Goal: Task Accomplishment & Management: Use online tool/utility

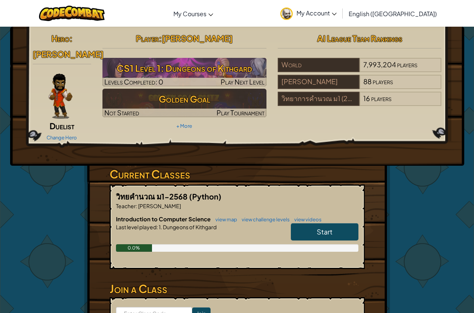
click at [407, 12] on span "English ([GEOGRAPHIC_DATA])" at bounding box center [393, 14] width 88 height 8
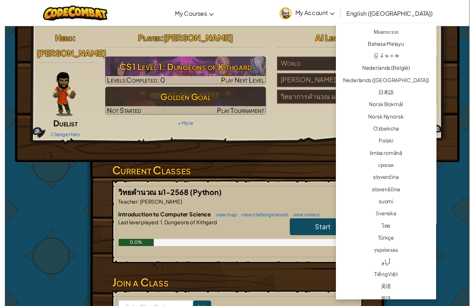
scroll to position [485, 0]
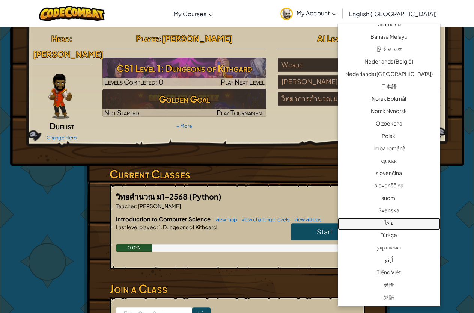
click at [387, 217] on link "ไทย" at bounding box center [389, 223] width 102 height 12
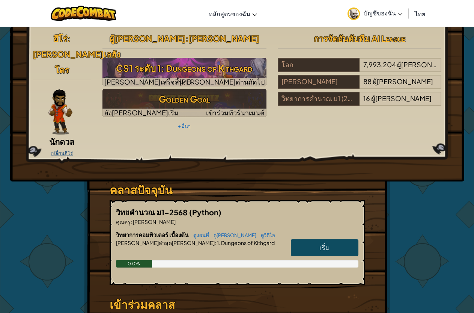
click at [64, 150] on link "เปลี่ยนฮีโร่" at bounding box center [62, 153] width 22 height 6
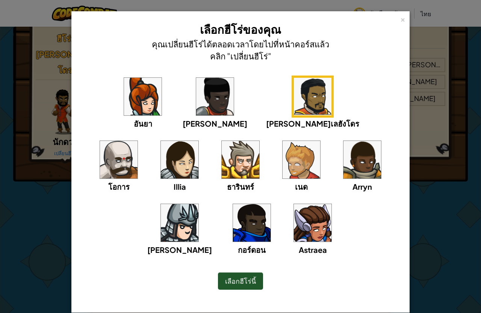
click at [198, 204] on img at bounding box center [180, 223] width 38 height 38
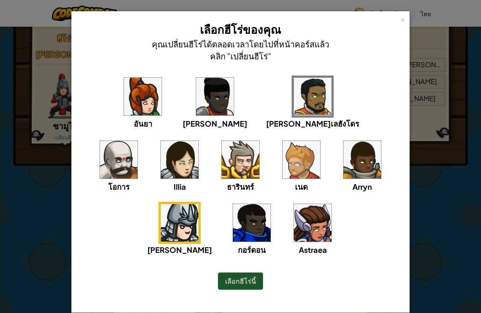
click at [137, 141] on img at bounding box center [119, 160] width 38 height 38
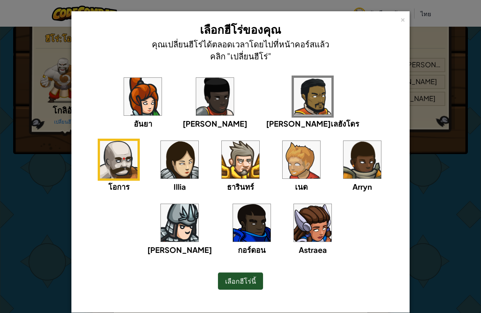
click at [454, 254] on div "× เลือกฮีโร่ของคุณ คุณเปลี่ยนฮีโร่ได้ตลอดเวลาโดยไปที่หน้าคอร์สแล้วคลิก "เปลี่ยน…" at bounding box center [240, 156] width 481 height 313
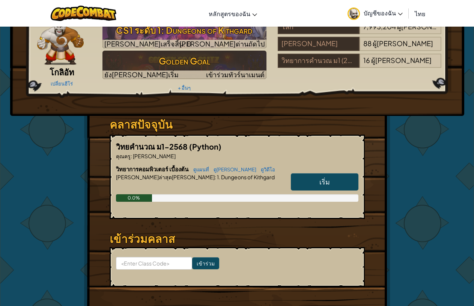
scroll to position [38, 0]
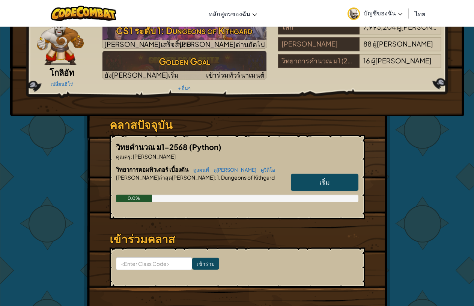
click at [330, 183] on link "เริ่ม" at bounding box center [325, 182] width 68 height 17
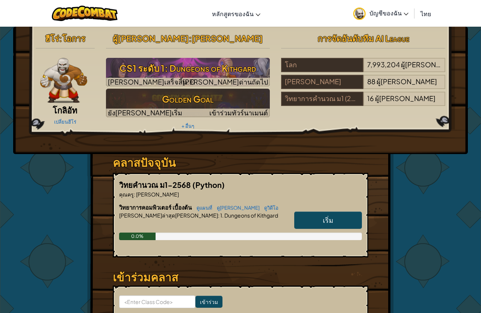
select select "th"
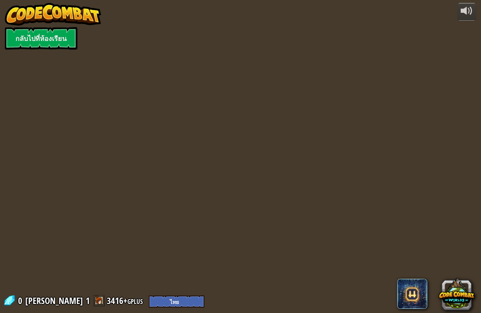
select select "th"
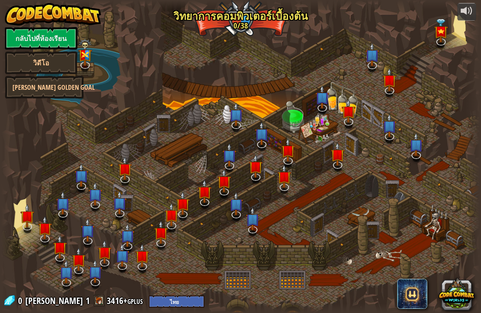
select select "th"
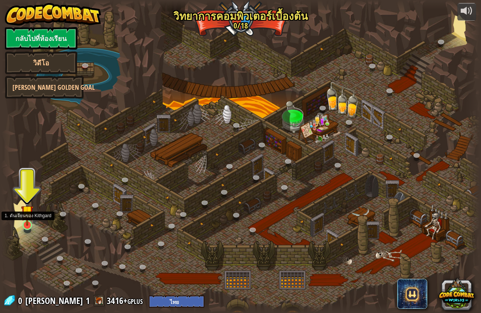
click at [26, 219] on img at bounding box center [27, 211] width 12 height 29
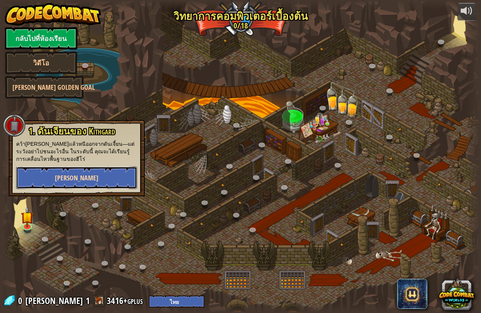
click at [71, 176] on button "[PERSON_NAME]" at bounding box center [76, 177] width 121 height 23
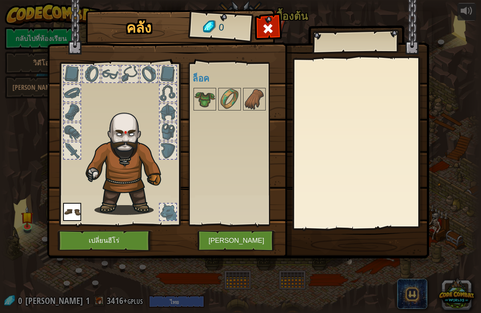
drag, startPoint x: 211, startPoint y: 99, endPoint x: 181, endPoint y: 109, distance: 31.3
click at [181, 109] on div "คลัง 0 พร้อมใช้งาน ใช้งาน (ดับเบิลคลิ๊ก..เพื่อใช้งาน) ล็อค ใช้งาน ถอดออก สมัครส…" at bounding box center [241, 135] width 382 height 248
drag, startPoint x: 208, startPoint y: 102, endPoint x: 163, endPoint y: 135, distance: 55.9
click at [163, 135] on div "คลัง 0 พร้อมใช้งาน ใช้งาน (ดับเบิลคลิ๊ก..เพื่อใช้งาน) ล็อค ใช้งาน ถอดออก สมัครส…" at bounding box center [241, 135] width 382 height 248
click at [168, 124] on div at bounding box center [168, 131] width 17 height 17
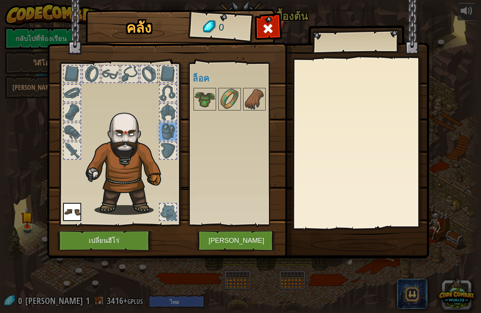
drag, startPoint x: 205, startPoint y: 96, endPoint x: 161, endPoint y: 136, distance: 59.8
click at [164, 140] on div "คลัง 0 พร้อมใช้งาน ใช้งาน (ดับเบิลคลิ๊ก..เพื่อใช้งาน) ล็อค ใช้งาน ถอดออก สมัครส…" at bounding box center [241, 135] width 382 height 248
click at [162, 127] on div at bounding box center [168, 131] width 17 height 17
drag, startPoint x: 231, startPoint y: 99, endPoint x: 167, endPoint y: 145, distance: 78.3
click at [167, 145] on div "คลัง 0 พร้อมใช้งาน ใช้งาน (ดับเบิลคลิ๊ก..เพื่อใช้งาน) ล็อค ใช้งาน ถอดออก สมัครส…" at bounding box center [241, 135] width 382 height 248
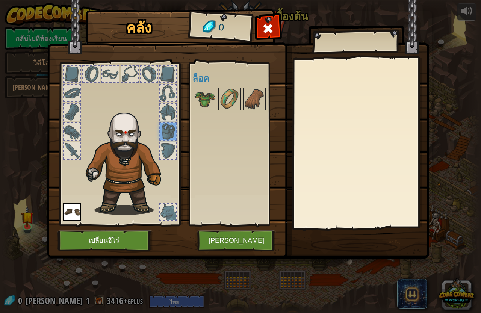
click at [174, 147] on div at bounding box center [168, 150] width 17 height 17
drag, startPoint x: 259, startPoint y: 96, endPoint x: 249, endPoint y: 109, distance: 15.8
click at [257, 98] on img at bounding box center [254, 99] width 21 height 21
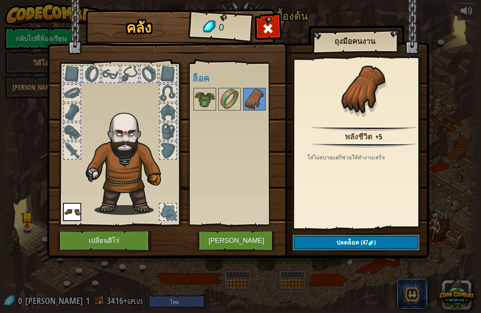
click at [333, 240] on button "ปลดล็อค (47 )" at bounding box center [355, 242] width 127 height 15
click at [222, 99] on img at bounding box center [229, 99] width 21 height 21
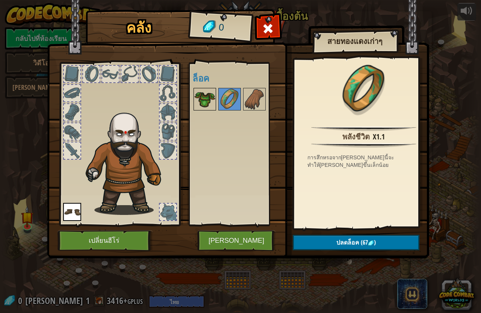
click at [212, 101] on img at bounding box center [204, 99] width 21 height 21
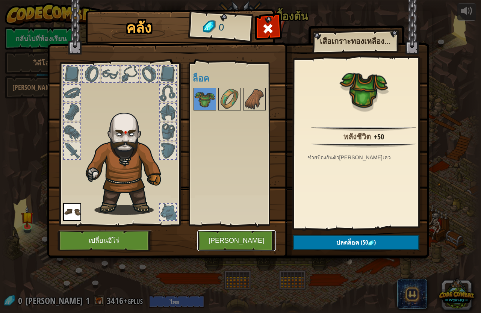
click at [236, 238] on button "[PERSON_NAME]" at bounding box center [236, 240] width 78 height 21
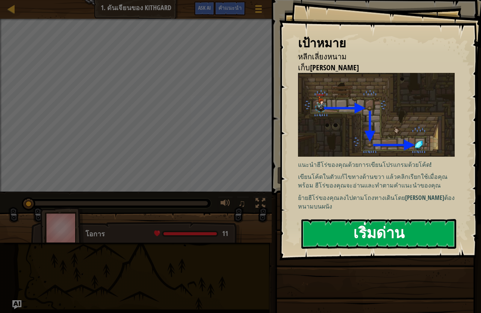
click at [387, 227] on button "เริ่มด่าน" at bounding box center [378, 234] width 155 height 30
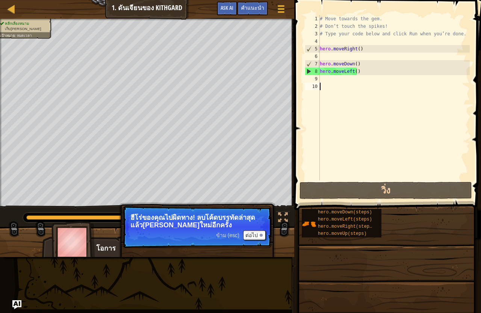
click at [322, 79] on div "# Move towards the gem. # Don’t touch the spikes! # Type your code below and cl…" at bounding box center [393, 105] width 151 height 180
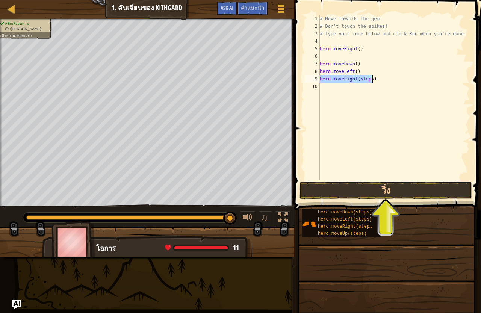
click at [369, 80] on div "# Move towards the gem. # Don’t touch the spikes! # Type your code below and cl…" at bounding box center [393, 97] width 151 height 165
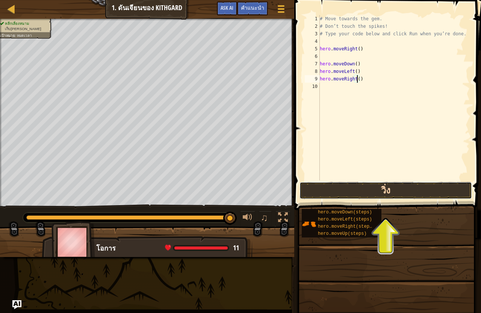
click at [336, 187] on button "วิ่ง" at bounding box center [385, 190] width 172 height 17
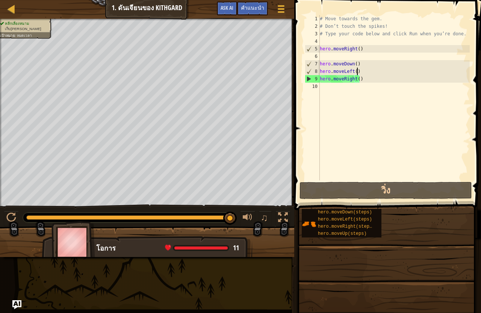
click at [356, 70] on div "# Move towards the gem. # Don’t touch the spikes! # Type your code below and cl…" at bounding box center [393, 105] width 151 height 180
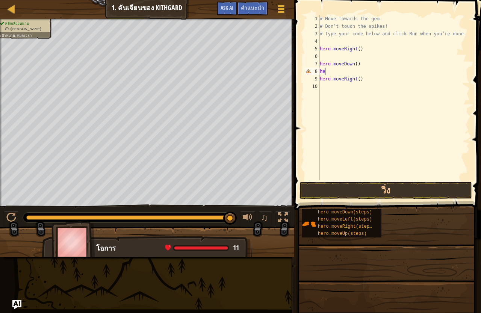
type textarea "h"
click at [407, 190] on button "วิ่ง" at bounding box center [385, 190] width 172 height 17
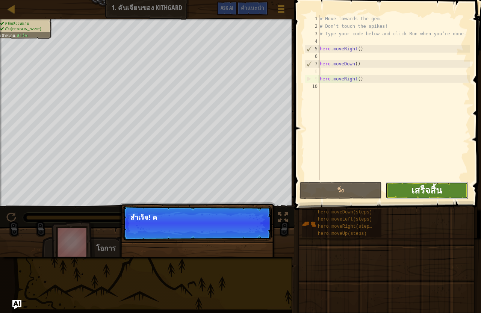
click at [415, 189] on span "เสร็จสิ้น" at bounding box center [426, 190] width 30 height 12
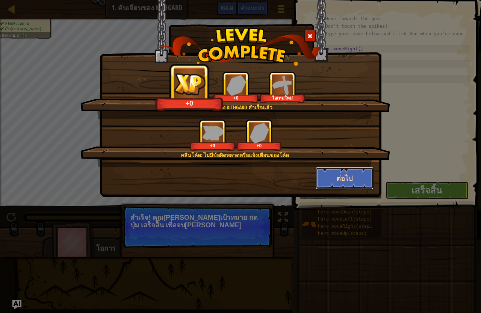
click at [356, 168] on button "ต่อไป" at bounding box center [344, 178] width 58 height 23
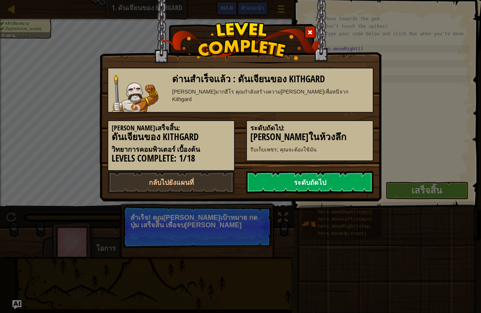
click at [311, 178] on link "ระดับถัดไป" at bounding box center [309, 182] width 127 height 23
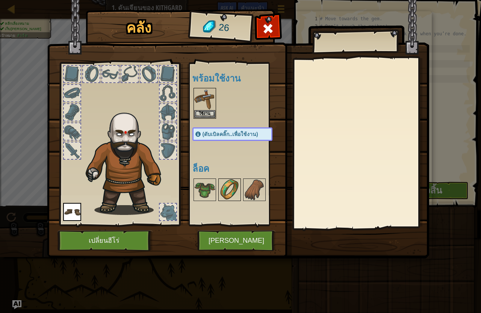
click at [227, 182] on img at bounding box center [229, 189] width 21 height 21
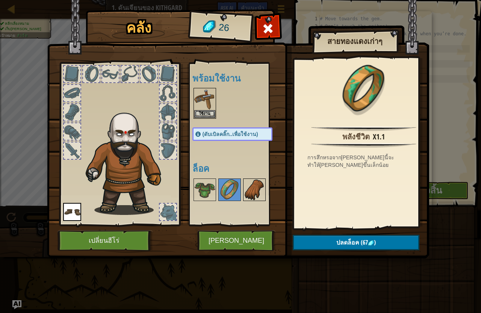
click at [244, 188] on img at bounding box center [254, 189] width 21 height 21
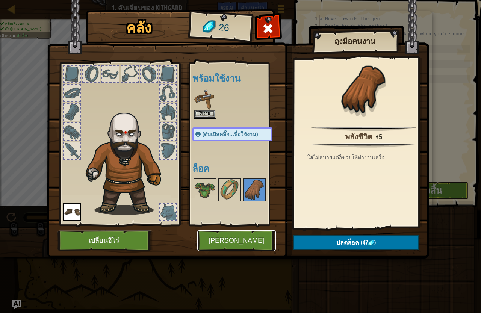
click at [247, 236] on button "[PERSON_NAME]" at bounding box center [236, 240] width 78 height 21
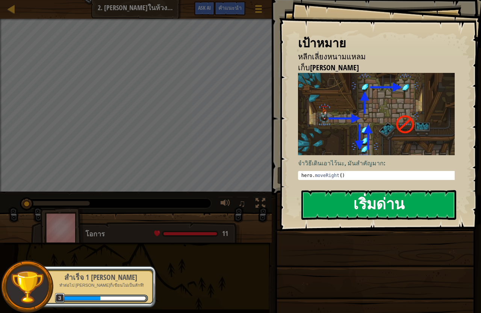
click at [359, 193] on button "เริ่มด่าน" at bounding box center [378, 205] width 155 height 30
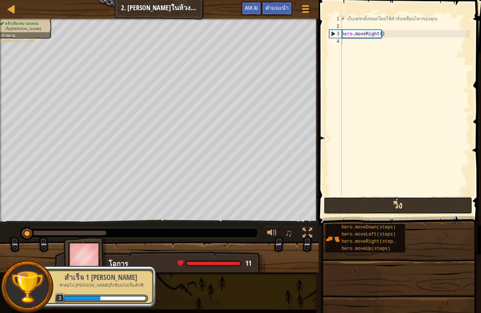
click at [369, 209] on button "วิ่ง" at bounding box center [397, 205] width 149 height 17
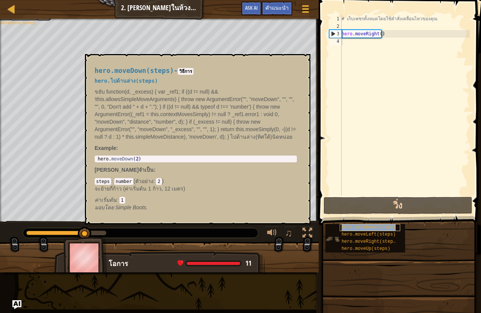
type textarea "hero.moveDown(steps)"
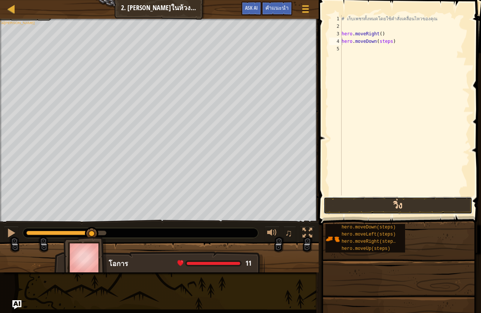
click at [356, 204] on button "วิ่ง" at bounding box center [397, 205] width 149 height 17
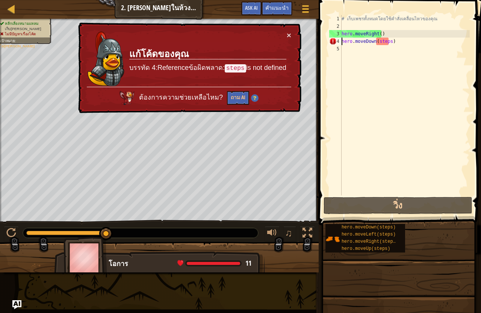
click at [393, 46] on div "# เก็บเพชรทั้งหมดโดยใช้คำสั่งเคลื่อนไหวของคุณ hero . moveRight ( ) hero . moveD…" at bounding box center [405, 112] width 130 height 195
click at [388, 41] on div "# เก็บเพชรทั้งหมดโดยใช้คำสั่งเคลื่อนไหวของคุณ hero . moveRight ( ) hero . moveD…" at bounding box center [405, 112] width 130 height 195
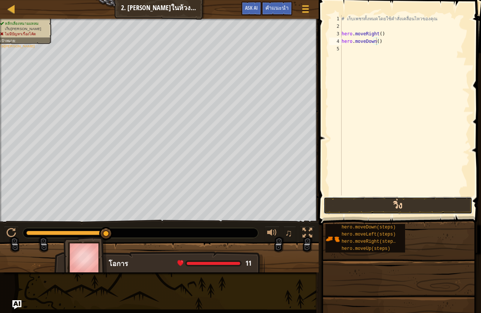
click at [390, 213] on button "วิ่ง" at bounding box center [397, 205] width 149 height 17
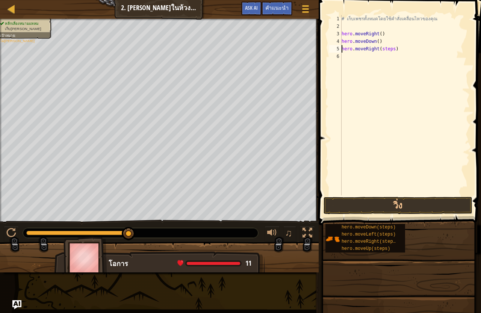
click at [391, 51] on div "# เก็บเพชรทั้งหมดโดยใช้คำสั่งเคลื่อนไหวของคุณ hero . moveRight ( ) hero . moveD…" at bounding box center [405, 112] width 130 height 195
type textarea "hero.moveRight()"
click at [392, 204] on button "วิ่ง" at bounding box center [397, 205] width 149 height 17
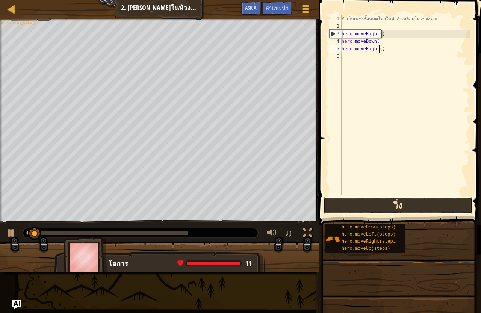
click at [392, 204] on button "วิ่ง" at bounding box center [397, 205] width 149 height 17
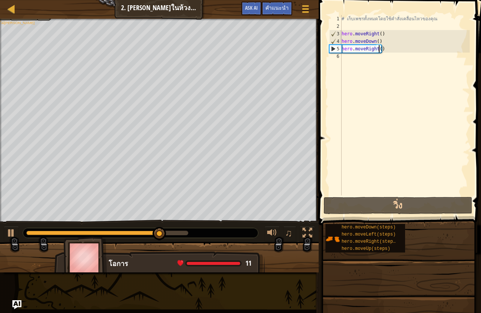
click at [380, 53] on div "# เก็บเพชรทั้งหมดโดยใช้คำสั่งเคลื่อนไหวของคุณ hero . moveRight ( ) hero . moveD…" at bounding box center [405, 112] width 130 height 195
click at [381, 51] on div "# เก็บเพชรทั้งหมดโดยใช้คำสั่งเคลื่อนไหวของคุณ hero . moveRight ( ) hero . moveD…" at bounding box center [405, 112] width 130 height 195
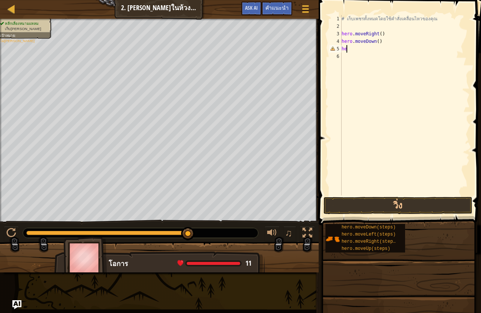
type textarea "h"
click at [383, 48] on div "# เก็บเพชรทั้งหมดโดยใช้คำสั่งเคลื่อนไหวของคุณ hero . moveRight ( ) hero . moveD…" at bounding box center [405, 105] width 130 height 180
click at [395, 207] on button "วิ่ง" at bounding box center [397, 205] width 149 height 17
click at [382, 57] on div "# เก็บเพชรทั้งหมดโดยใช้คำสั่งเคลื่อนไหวของคุณ hero . moveRight ( ) hero . moveD…" at bounding box center [405, 112] width 130 height 195
click at [386, 60] on div "# เก็บเพชรทั้งหมดโดยใช้คำสั่งเคลื่อนไหวของคุณ hero . moveRight ( ) hero . moveD…" at bounding box center [405, 112] width 130 height 195
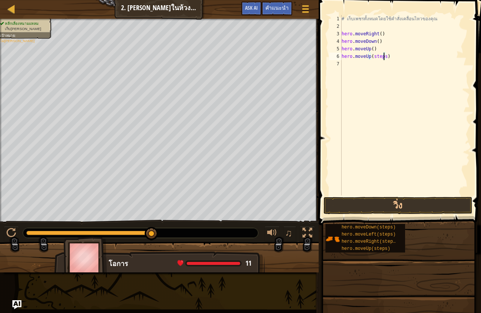
click at [384, 59] on div "# เก็บเพชรทั้งหมดโดยใช้คำสั่งเคลื่อนไหวของคุณ hero . moveRight ( ) hero . moveD…" at bounding box center [405, 112] width 130 height 195
click at [378, 206] on button "วิ่ง" at bounding box center [397, 205] width 149 height 17
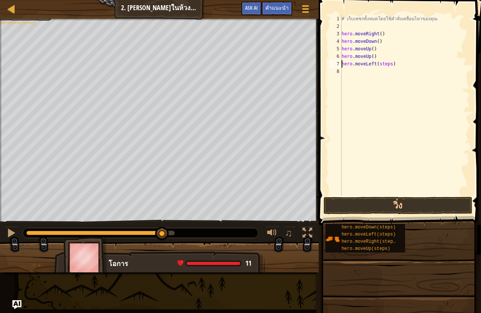
click at [390, 66] on div "# เก็บเพชรทั้งหมดโดยใช้คำสั่งเคลื่อนไหวของคุณ hero . moveRight ( ) hero . moveD…" at bounding box center [405, 112] width 130 height 195
click at [388, 67] on div "# เก็บเพชรทั้งหมดโดยใช้คำสั่งเคลื่อนไหวของคุณ hero . moveRight ( ) hero . moveD…" at bounding box center [405, 112] width 130 height 195
click at [393, 204] on button "วิ่ง" at bounding box center [397, 205] width 149 height 17
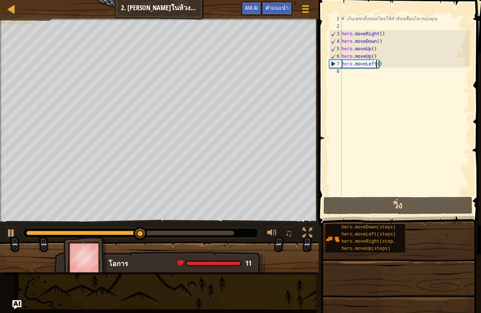
click at [377, 67] on div "# เก็บเพชรทั้งหมดโดยใช้คำสั่งเคลื่อนไหวของคุณ hero . moveRight ( ) hero . moveD…" at bounding box center [405, 112] width 130 height 195
click at [377, 66] on div "# เก็บเพชรทั้งหมดโดยใช้คำสั่งเคลื่อนไหวของคุณ hero . moveRight ( ) hero . moveD…" at bounding box center [405, 112] width 130 height 195
click at [384, 66] on div "# เก็บเพชรทั้งหมดโดยใช้คำสั่งเคลื่อนไหวของคุณ hero . moveRight ( ) hero . moveD…" at bounding box center [405, 112] width 130 height 195
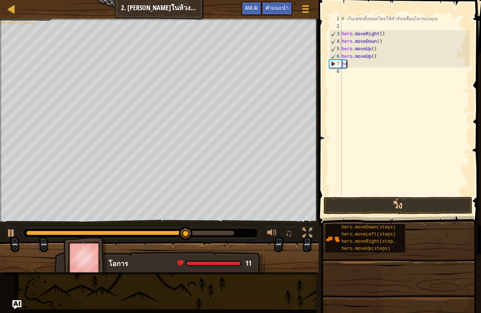
type textarea "h"
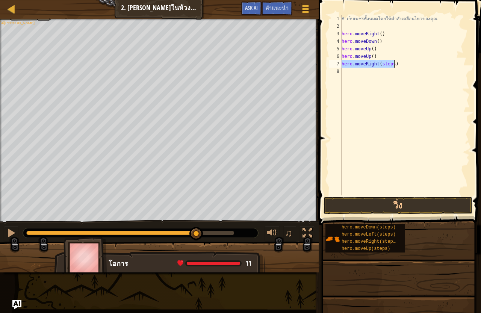
click at [390, 64] on div "# เก็บเพชรทั้งหมดโดยใช้คำสั่งเคลื่อนไหวของคุณ hero . moveRight ( ) hero . moveD…" at bounding box center [405, 105] width 130 height 180
type textarea "hero.moveRight()"
click at [387, 202] on button "วิ่ง" at bounding box center [397, 205] width 149 height 17
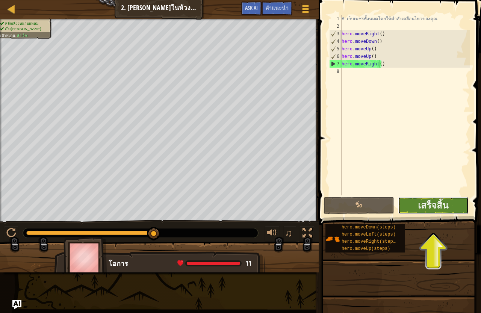
click at [416, 210] on button "เสร็จสิ้น" at bounding box center [433, 205] width 71 height 17
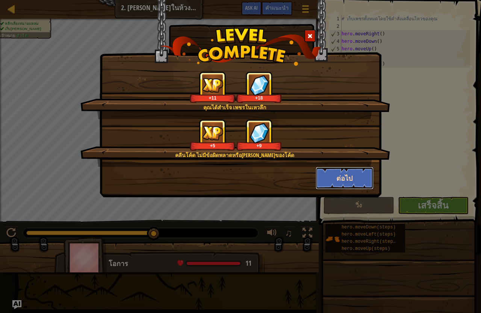
click at [357, 180] on button "ต่อไป" at bounding box center [344, 178] width 58 height 23
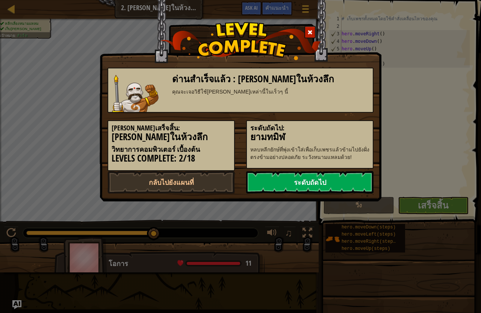
click at [323, 184] on link "ระดับถัดไป" at bounding box center [309, 182] width 127 height 23
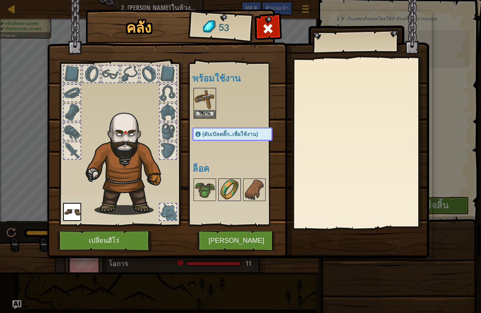
click at [223, 185] on img at bounding box center [229, 189] width 21 height 21
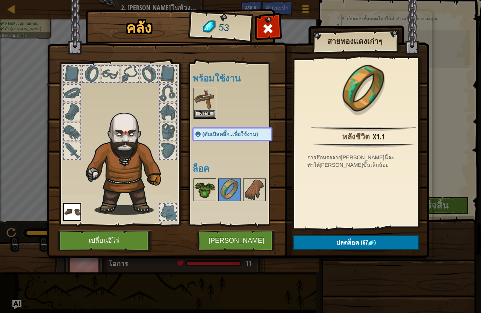
click at [204, 192] on img at bounding box center [204, 189] width 21 height 21
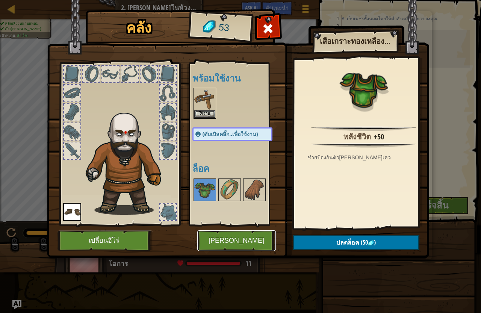
click at [226, 240] on button "[PERSON_NAME]" at bounding box center [236, 240] width 78 height 21
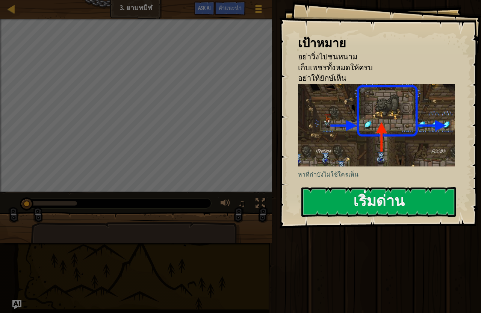
drag, startPoint x: 358, startPoint y: 147, endPoint x: 356, endPoint y: 155, distance: 8.1
click at [358, 148] on img at bounding box center [379, 125] width 163 height 83
click at [355, 201] on button "เริ่มด่าน" at bounding box center [378, 202] width 155 height 30
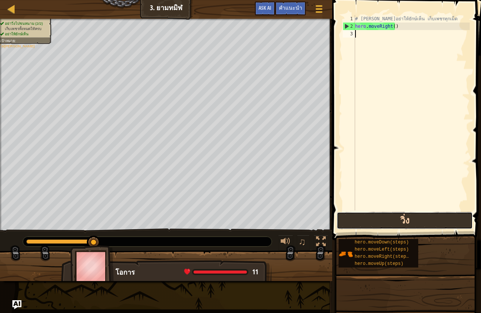
click at [388, 216] on button "วิ่ง" at bounding box center [404, 220] width 136 height 17
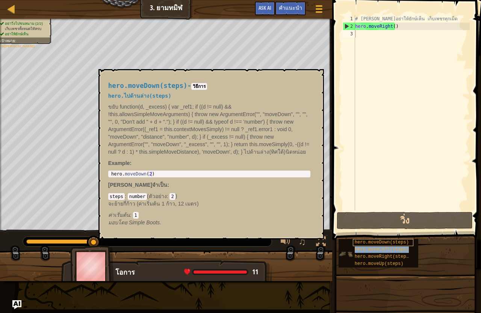
type textarea "hero.moveLeft(steps)"
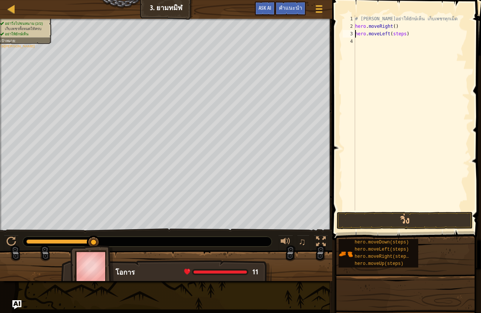
click at [401, 38] on div "# [PERSON_NAME]อย่าให้ยักษ์เห็น เก็บเพชรทุกเม็ด hero . moveRight ( ) hero . mov…" at bounding box center [411, 120] width 116 height 210
click at [400, 36] on div "# [PERSON_NAME]อย่าให้ยักษ์เห็น เก็บเพชรทุกเม็ด hero . moveRight ( ) hero . mov…" at bounding box center [411, 120] width 116 height 210
click at [401, 35] on div "# [PERSON_NAME]อย่าให้ยักษ์เห็น เก็บเพชรทุกเม็ด hero . moveRight ( ) hero . mov…" at bounding box center [411, 120] width 116 height 210
type textarea "hero.moveLeft()"
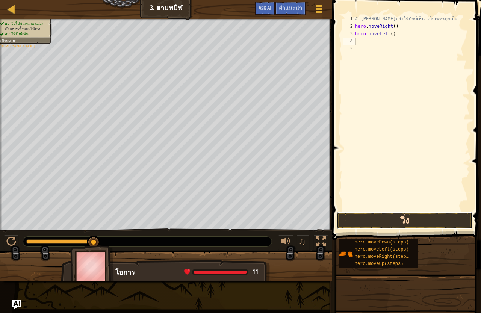
click at [403, 219] on button "วิ่ง" at bounding box center [404, 220] width 136 height 17
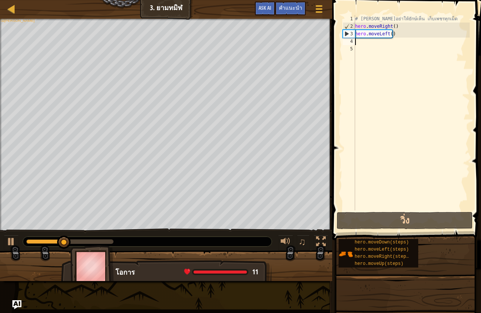
click at [393, 38] on div "# [PERSON_NAME]อย่าให้ยักษ์เห็น เก็บเพชรทุกเม็ด hero . moveRight ( ) hero . mov…" at bounding box center [411, 120] width 116 height 210
click at [391, 35] on div "# [PERSON_NAME]อย่าให้ยักษ์เห็น เก็บเพชรทุกเม็ด hero . moveRight ( ) hero . mov…" at bounding box center [411, 120] width 116 height 210
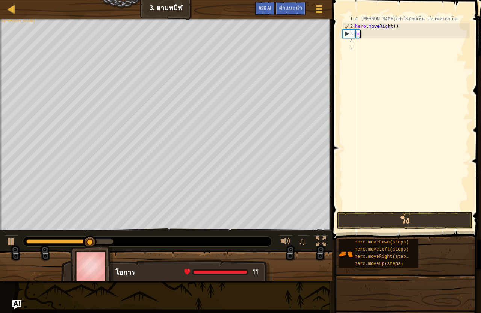
type textarea "h"
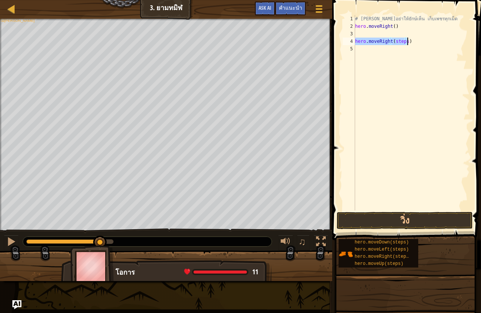
click at [405, 42] on div "# [PERSON_NAME]อย่าให้ยักษ์เห็น เก็บเพชรทุกเม็ด hero . moveRight ( ) hero . mov…" at bounding box center [411, 112] width 116 height 195
type textarea "hero.moveRight()"
click at [416, 223] on button "วิ่ง" at bounding box center [404, 220] width 136 height 17
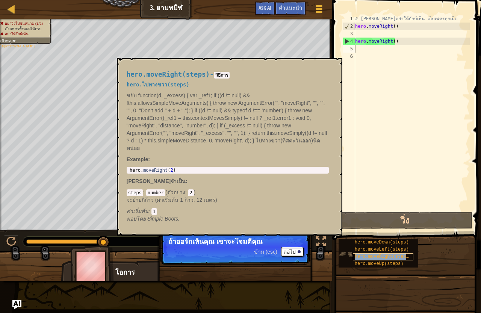
click at [387, 256] on span "hero.moveRight(steps)" at bounding box center [382, 256] width 57 height 5
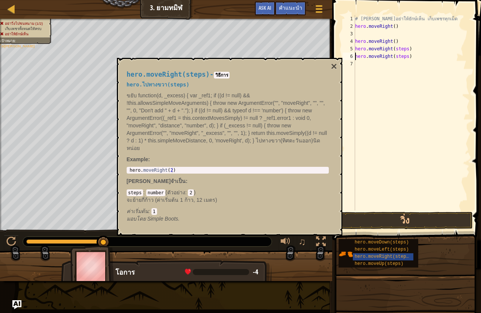
click at [405, 56] on div "# [PERSON_NAME]อย่าให้ยักษ์เห็น เก็บเพชรทุกเม็ด hero . moveRight ( ) hero . mov…" at bounding box center [411, 120] width 116 height 210
click at [405, 51] on div "# [PERSON_NAME]อย่าให้ยักษ์เห็น เก็บเพชรทุกเม็ด hero . moveRight ( ) hero . mov…" at bounding box center [411, 120] width 116 height 210
click at [337, 66] on div "hero.moveRight(steps) - วิธีการ hero.ไปทางขวา(steps) ขยับ function(d, _excess) …" at bounding box center [229, 147] width 225 height 178
click at [336, 65] on button "×" at bounding box center [333, 66] width 6 height 11
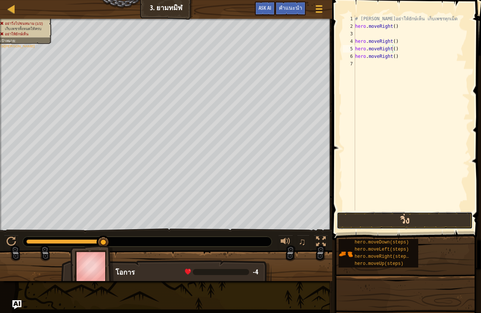
click at [392, 215] on button "วิ่ง" at bounding box center [404, 220] width 136 height 17
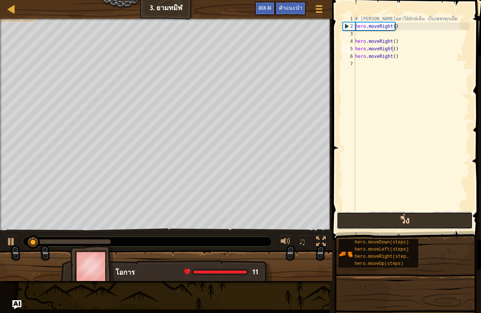
click at [392, 215] on button "วิ่ง" at bounding box center [404, 220] width 136 height 17
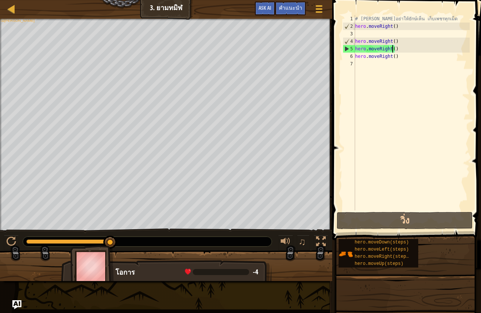
click at [398, 58] on div "# [PERSON_NAME]อย่าให้ยักษ์เห็น เก็บเพชรทุกเม็ด hero . moveRight ( ) hero . mov…" at bounding box center [411, 120] width 116 height 210
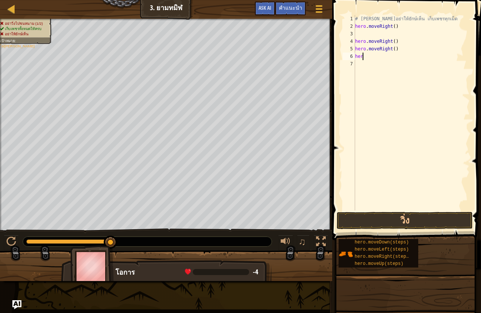
scroll to position [3, 0]
type textarea "h"
click at [395, 53] on div "# [PERSON_NAME]อย่าให้ยักษ์เห็น เก็บเพชรทุกเม็ด hero . moveRight ( ) hero . mov…" at bounding box center [411, 120] width 116 height 210
click at [395, 49] on div "# [PERSON_NAME]อย่าให้ยักษ์เห็น เก็บเพชรทุกเม็ด hero . moveRight ( ) hero . mov…" at bounding box center [411, 120] width 116 height 210
type textarea "h"
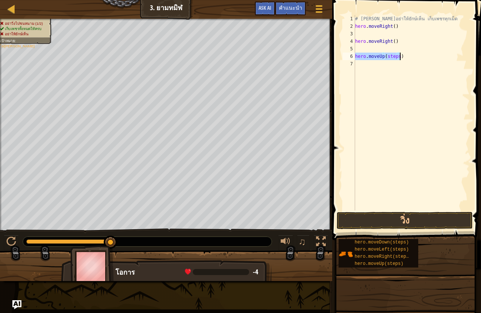
click at [396, 57] on div "# [PERSON_NAME]อย่าให้ยักษ์เห็น เก็บเพชรทุกเม็ด hero . moveRight ( ) hero . mov…" at bounding box center [411, 112] width 116 height 195
click at [408, 220] on button "วิ่ง" at bounding box center [404, 220] width 136 height 17
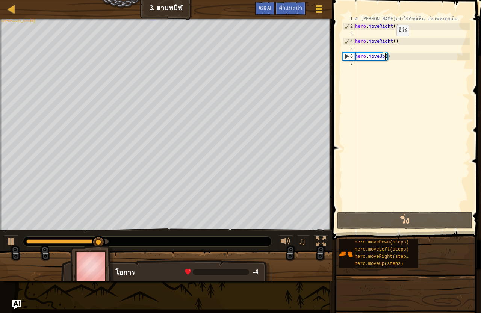
click at [390, 43] on div "# [PERSON_NAME]อย่าให้ยักษ์เห็น เก็บเพชรทุกเม็ด hero . moveRight ( ) hero . mov…" at bounding box center [411, 120] width 116 height 210
click at [394, 44] on div "# [PERSON_NAME]อย่าให้ยักษ์เห็น เก็บเพชรทุกเม็ด hero . moveRight ( ) hero . mov…" at bounding box center [411, 120] width 116 height 210
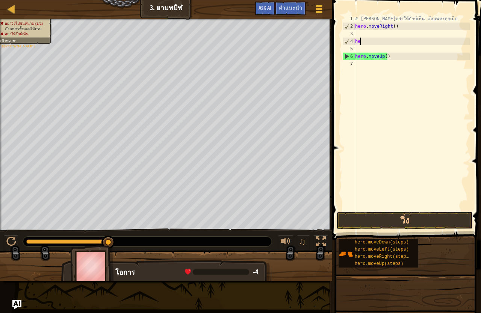
type textarea "h"
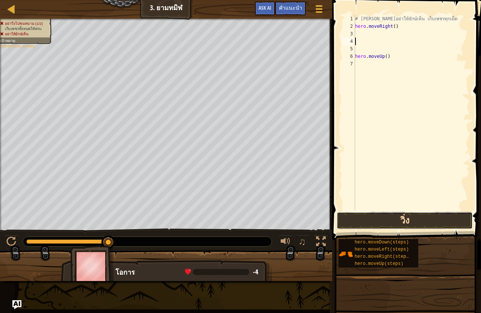
click at [412, 226] on button "วิ่ง" at bounding box center [404, 220] width 136 height 17
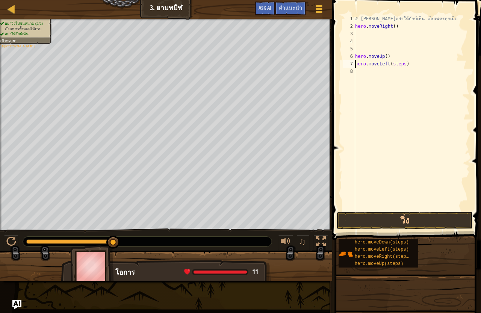
click at [403, 66] on div "# [PERSON_NAME]อย่าให้ยักษ์เห็น เก็บเพชรทุกเม็ด hero . moveRight ( ) hero . mov…" at bounding box center [411, 120] width 116 height 210
click at [401, 66] on div "# [PERSON_NAME]อย่าให้ยักษ์เห็น เก็บเพชรทุกเม็ด hero . moveRight ( ) hero . mov…" at bounding box center [411, 120] width 116 height 210
type textarea "hero.moveLeft()"
click at [394, 220] on button "วิ่ง" at bounding box center [404, 220] width 136 height 17
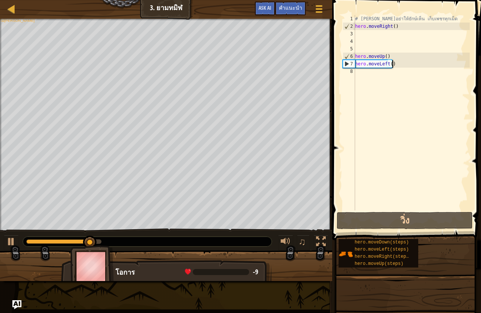
click at [393, 64] on div "# [PERSON_NAME]อย่าให้ยักษ์เห็น เก็บเพชรทุกเม็ด hero . moveRight ( ) hero . mov…" at bounding box center [411, 120] width 116 height 210
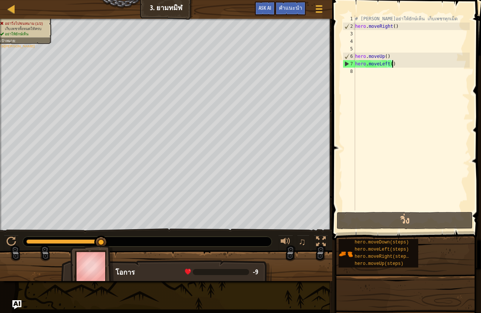
click at [390, 66] on div "# [PERSON_NAME]อย่าให้ยักษ์เห็น เก็บเพชรทุกเม็ด hero . moveRight ( ) hero . mov…" at bounding box center [411, 120] width 116 height 210
click at [391, 68] on div "# [PERSON_NAME]อย่าให้ยักษ์เห็น เก็บเพชรทุกเม็ด hero . moveRight ( ) hero . mov…" at bounding box center [411, 120] width 116 height 210
click at [392, 66] on div "# [PERSON_NAME]อย่าให้ยักษ์เห็น เก็บเพชรทุกเม็ด hero . moveRight ( ) hero . mov…" at bounding box center [411, 120] width 116 height 210
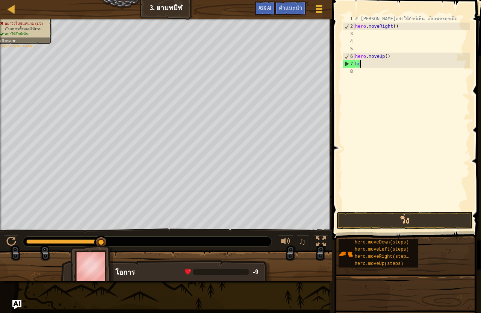
type textarea "h"
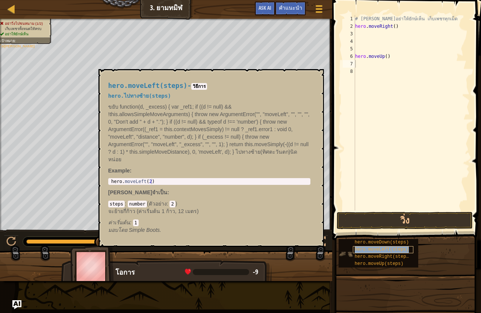
click at [386, 252] on div "hero.moveLeft(steps)" at bounding box center [383, 249] width 60 height 7
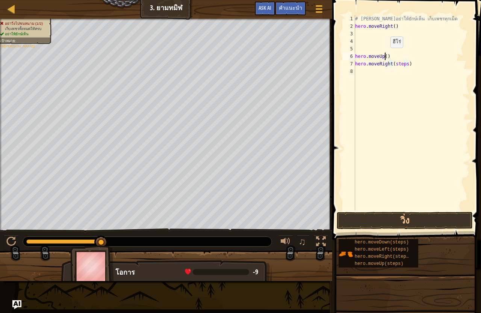
drag, startPoint x: 384, startPoint y: 55, endPoint x: 387, endPoint y: 57, distance: 4.0
click at [386, 56] on div "# [PERSON_NAME]อย่าให้ยักษ์เห็น เก็บเพชรทุกเม็ด hero . moveRight ( ) hero . mov…" at bounding box center [411, 120] width 116 height 210
click at [387, 57] on div "# [PERSON_NAME]อย่าให้ยักษ์เห็น เก็บเพชรทุกเม็ด hero . moveRight ( ) hero . mov…" at bounding box center [411, 112] width 116 height 195
type textarea "h"
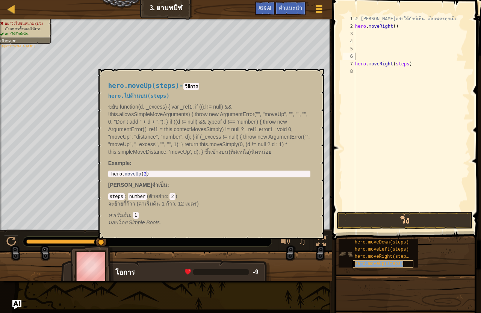
click at [385, 261] on span "hero.moveUp(steps)" at bounding box center [378, 263] width 49 height 5
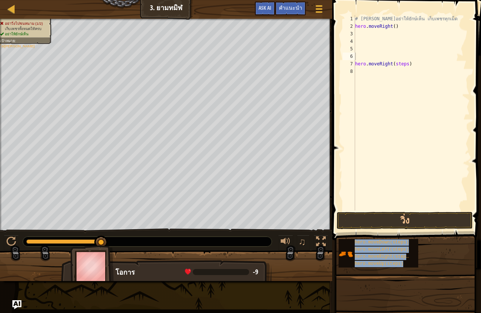
drag, startPoint x: 385, startPoint y: 261, endPoint x: 365, endPoint y: 38, distance: 224.3
click at [365, 38] on div "คำแนะนำ วิดีโอ 1 2 3 4 5 6 7 8 # [PERSON_NAME]อย่าให้ยักษ์เห็น เก็บเพชรทุกเม็ด …" at bounding box center [405, 154] width 151 height 309
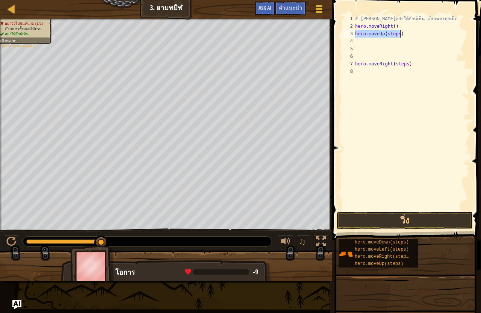
click at [398, 36] on div "# [PERSON_NAME]อย่าให้ยักษ์เห็น เก็บเพชรทุกเม็ด hero . moveRight ( ) hero . mov…" at bounding box center [411, 112] width 116 height 195
click at [404, 41] on div "# [PERSON_NAME]อย่าให้ยักษ์เห็น เก็บเพชรทุกเม็ด hero . moveRight ( ) hero . mov…" at bounding box center [411, 112] width 116 height 195
click at [402, 66] on div "# [PERSON_NAME]อย่าให้ยักษ์เห็น เก็บเพชรทุกเม็ด hero . moveRight ( ) hero . mov…" at bounding box center [411, 120] width 116 height 210
click at [405, 67] on div "# [PERSON_NAME]อย่าให้ยักษ์เห็น เก็บเพชรทุกเม็ด hero . moveRight ( ) hero . mov…" at bounding box center [411, 120] width 116 height 210
click at [396, 66] on div "# [PERSON_NAME]อย่าให้ยักษ์เห็น เก็บเพชรทุกเม็ด hero . moveRight ( ) hero . mov…" at bounding box center [411, 120] width 116 height 210
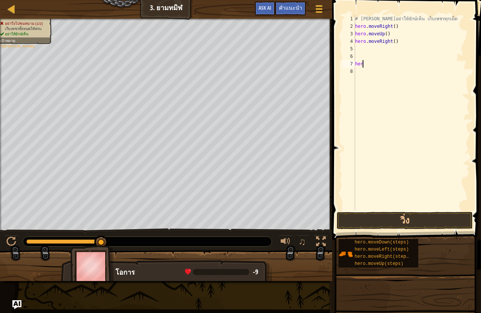
type textarea "h"
click at [395, 222] on button "วิ่ง" at bounding box center [404, 220] width 136 height 17
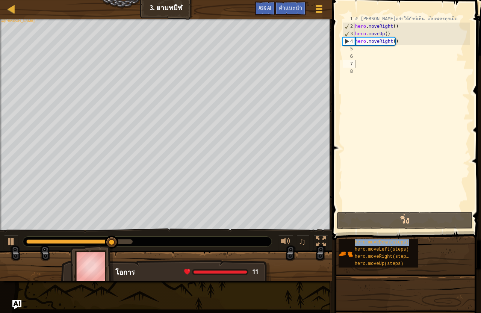
type textarea "hero.moveDown(steps)"
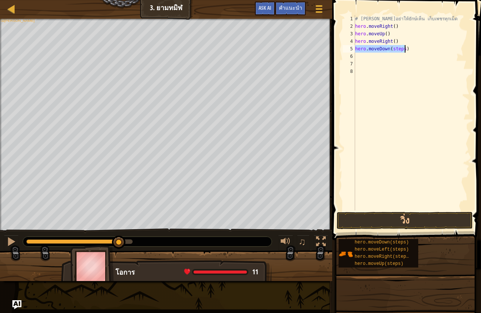
click at [402, 51] on div "# [PERSON_NAME]อย่าให้ยักษ์เห็น เก็บเพชรทุกเม็ด hero . moveRight ( ) hero . mov…" at bounding box center [411, 112] width 116 height 195
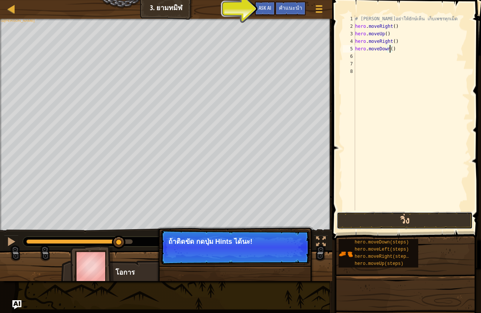
click at [391, 221] on button "วิ่ง" at bounding box center [404, 220] width 136 height 17
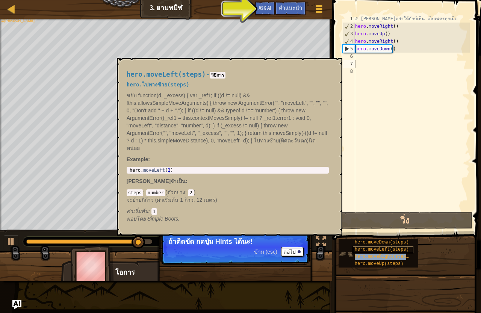
type textarea "hero.moveRight(steps)"
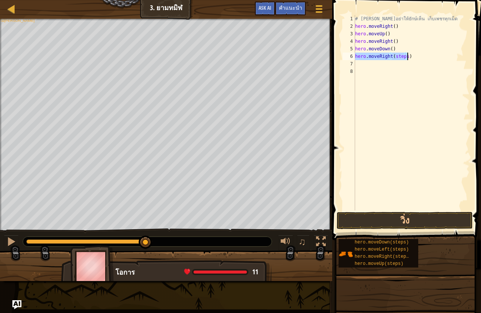
drag, startPoint x: 404, startPoint y: 56, endPoint x: 410, endPoint y: 67, distance: 12.1
click at [404, 57] on div "# [PERSON_NAME]อย่าให้ยักษ์เห็น เก็บเพชรทุกเม็ด hero . moveRight ( ) hero . mov…" at bounding box center [411, 112] width 116 height 195
click at [401, 62] on div "# [PERSON_NAME]อย่าให้ยักษ์เห็น เก็บเพชรทุกเม็ด hero . moveRight ( ) hero . mov…" at bounding box center [411, 120] width 116 height 210
type textarea "hero.moveRight()"
click at [411, 226] on button "วิ่ง" at bounding box center [404, 220] width 136 height 17
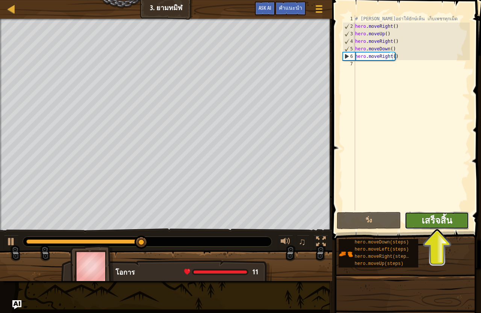
click at [435, 219] on span "เสร็จสิ้น" at bounding box center [436, 220] width 30 height 12
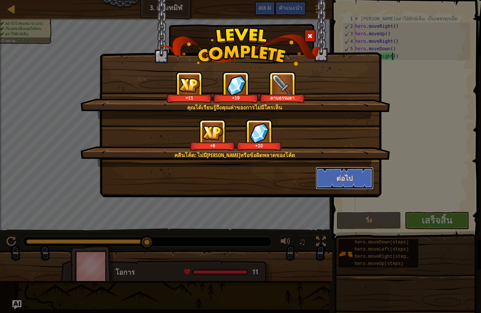
click at [356, 175] on button "ต่อไป" at bounding box center [344, 178] width 58 height 23
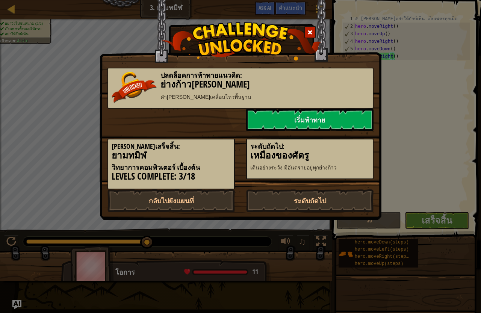
click at [298, 212] on div "ปลดล็อคการท้าทายแนวคิด: ย่างก้าว[PERSON_NAME] คำ[PERSON_NAME]เคลื่อนไหวพื้นฐาน …" at bounding box center [240, 110] width 282 height 220
click at [298, 114] on link "เริ่มท้าทาย" at bounding box center [309, 120] width 127 height 23
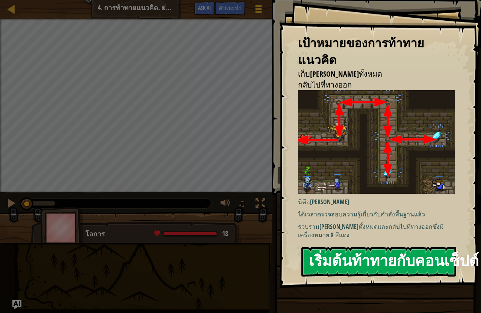
click at [371, 250] on button "เริ่มต้นท้าทายกับคอนเซ็ปต์" at bounding box center [378, 262] width 155 height 30
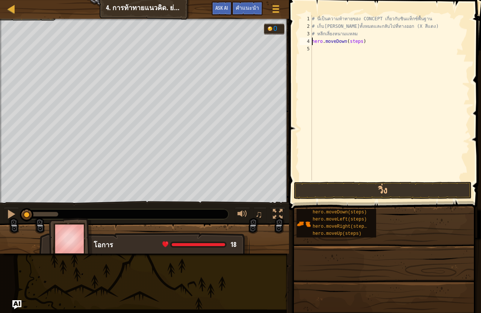
click at [358, 44] on div "# นี่เป็นความท้าทายของ CONCEPT เกี่ยวกับซินแท็กซ์พื้นฐาน # เก็บ[PERSON_NAME]ทั้…" at bounding box center [389, 105] width 159 height 180
click at [386, 181] on span at bounding box center [385, 94] width 198 height 232
click at [385, 185] on button "วิ่ง" at bounding box center [383, 190] width 178 height 17
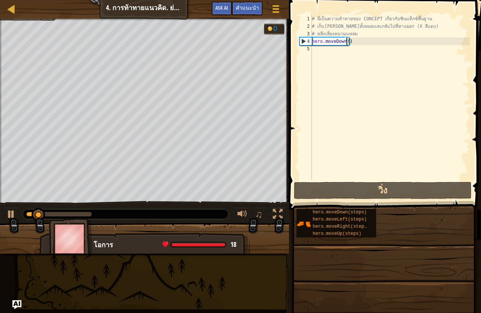
click at [350, 45] on div "# นี่เป็นความท้าทายของ CONCEPT เกี่ยวกับซินแท็กซ์พื้นฐาน # เก็บ[PERSON_NAME]ทั้…" at bounding box center [389, 105] width 159 height 180
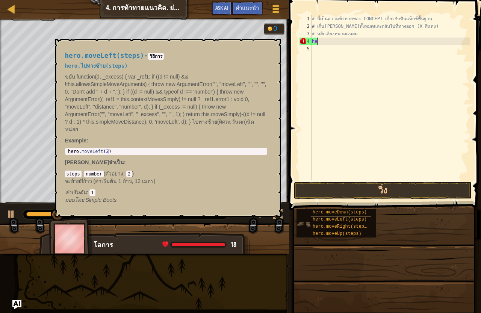
type textarea "h"
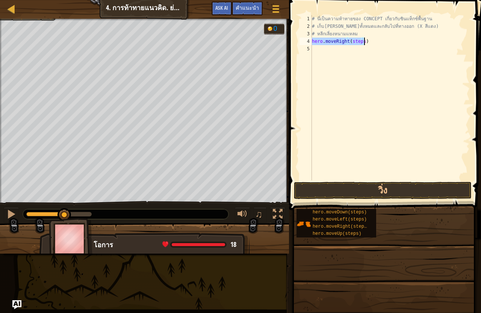
click at [361, 43] on div "# นี่เป็นความท้าทายของ CONCEPT เกี่ยวกับซินแท็กซ์พื้นฐาน # เก็บ[PERSON_NAME]ทั้…" at bounding box center [389, 97] width 159 height 165
click at [381, 188] on button "วิ่ง" at bounding box center [383, 190] width 178 height 17
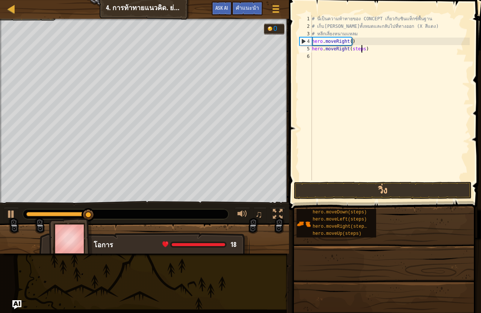
click at [361, 52] on div "# นี่เป็นความท้าทายของ CONCEPT เกี่ยวกับซินแท็กซ์พื้นฐาน # เก็บ[PERSON_NAME]ทั้…" at bounding box center [389, 105] width 159 height 180
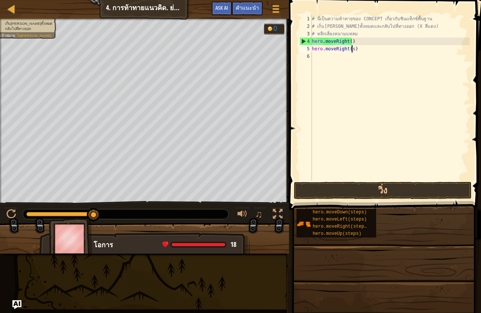
type textarea "hero.moveRight()"
drag, startPoint x: 375, startPoint y: 180, endPoint x: 377, endPoint y: 187, distance: 7.7
click at [375, 180] on div "# นี่เป็นความท้าทายของ CONCEPT เกี่ยวกับซินแท็กซ์พื้นฐาน # เก็บ[PERSON_NAME]ทั้…" at bounding box center [389, 105] width 159 height 180
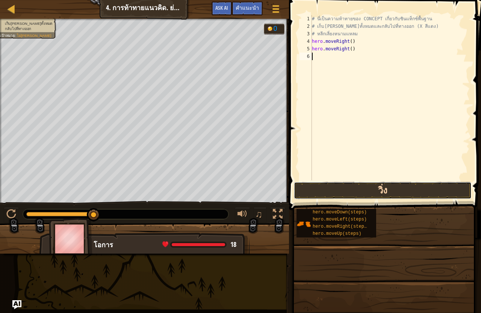
click at [377, 187] on button "วิ่ง" at bounding box center [383, 190] width 178 height 17
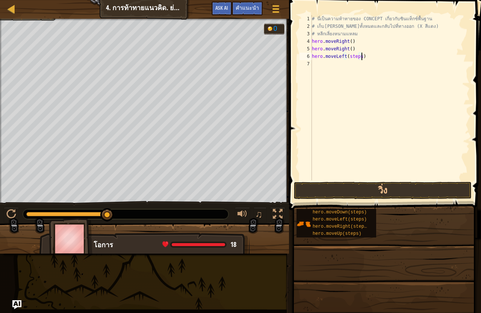
click at [360, 57] on div "# นี่เป็นความท้าทายของ CONCEPT เกี่ยวกับซินแท็กซ์พื้นฐาน # เก็บ[PERSON_NAME]ทั้…" at bounding box center [389, 105] width 159 height 180
click at [358, 58] on div "# นี่เป็นความท้าทายของ CONCEPT เกี่ยวกับซินแท็กซ์พื้นฐาน # เก็บ[PERSON_NAME]ทั้…" at bounding box center [389, 105] width 159 height 180
click at [396, 196] on button "วิ่ง" at bounding box center [383, 190] width 178 height 17
click at [361, 63] on div "# นี่เป็นความท้าทายของ CONCEPT เกี่ยวกับซินแท็กซ์พื้นฐาน # เก็บ[PERSON_NAME]ทั้…" at bounding box center [389, 105] width 159 height 180
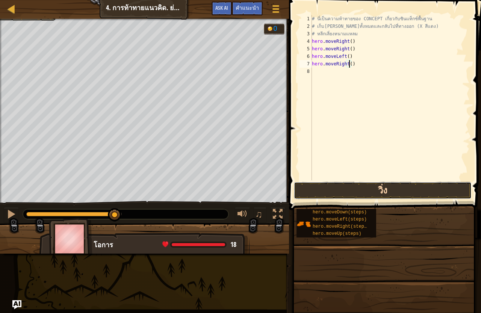
click at [374, 185] on button "วิ่ง" at bounding box center [383, 190] width 178 height 17
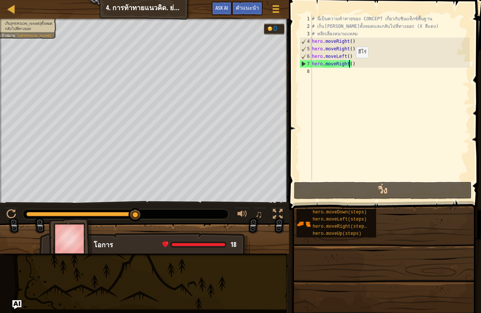
click at [349, 65] on div "# นี่เป็นความท้าทายของ CONCEPT เกี่ยวกับซินแท็กซ์พื้นฐาน # เก็บ[PERSON_NAME]ทั้…" at bounding box center [389, 105] width 159 height 180
click at [350, 65] on div "# นี่เป็นความท้าทายของ CONCEPT เกี่ยวกับซินแท็กซ์พื้นฐาน # เก็บ[PERSON_NAME]ทั้…" at bounding box center [389, 105] width 159 height 180
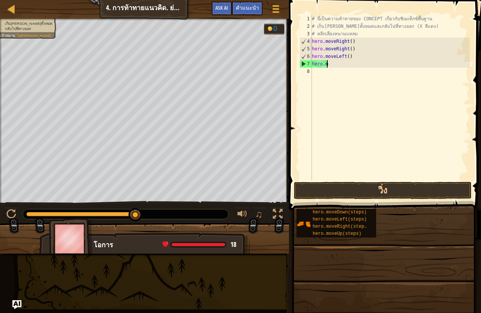
scroll to position [3, 0]
type textarea "h"
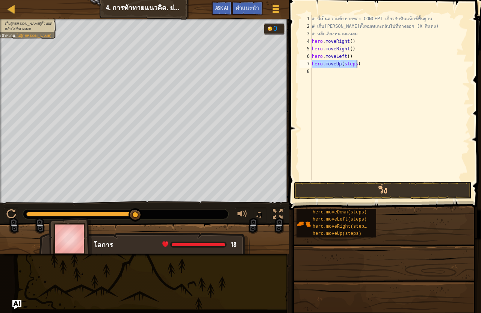
click at [354, 65] on div "# นี่เป็นความท้าทายของ CONCEPT เกี่ยวกับซินแท็กซ์พื้นฐาน # เก็บ[PERSON_NAME]ทั้…" at bounding box center [389, 97] width 159 height 165
type textarea "hero.moveUp()"
click at [362, 189] on button "วิ่ง" at bounding box center [383, 190] width 178 height 17
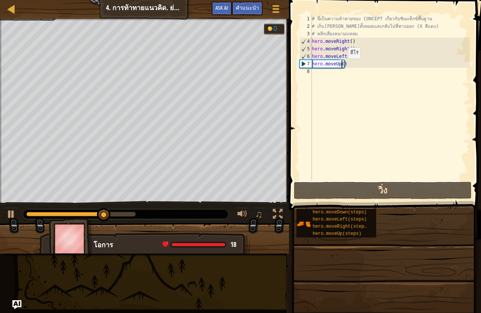
click at [341, 66] on div "# นี่เป็นความท้าทายของ CONCEPT เกี่ยวกับซินแท็กซ์พื้นฐาน # เก็บ[PERSON_NAME]ทั้…" at bounding box center [389, 105] width 159 height 180
click at [343, 67] on div "# นี่เป็นความท้าทายของ CONCEPT เกี่ยวกับซินแท็กซ์พื้นฐาน # เก็บ[PERSON_NAME]ทั้…" at bounding box center [389, 105] width 159 height 180
click at [343, 67] on div "# นี่เป็นความท้าทายของ CONCEPT เกี่ยวกับซินแท็กซ์พื้นฐาน # เก็บ[PERSON_NAME]ทั้…" at bounding box center [389, 97] width 159 height 165
click at [345, 66] on div "# นี่เป็นความท้าทายของ CONCEPT เกี่ยวกับซินแท็กซ์พื้นฐาน # เก็บ[PERSON_NAME]ทั้…" at bounding box center [389, 105] width 159 height 180
click at [341, 65] on div "# นี่เป็นความท้าทายของ CONCEPT เกี่ยวกับซินแท็กซ์พื้นฐาน # เก็บ[PERSON_NAME]ทั้…" at bounding box center [389, 105] width 159 height 180
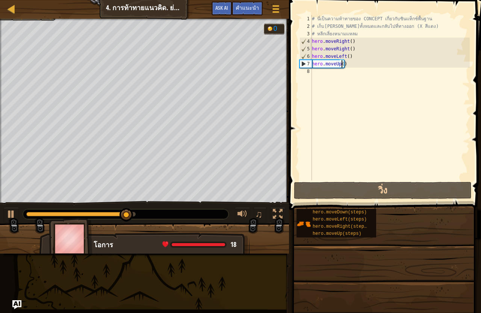
click at [344, 68] on div "# นี่เป็นความท้าทายของ CONCEPT เกี่ยวกับซินแท็กซ์พื้นฐาน # เก็บ[PERSON_NAME]ทั้…" at bounding box center [389, 105] width 159 height 180
click at [344, 66] on div "# นี่เป็นความท้าทายของ CONCEPT เกี่ยวกับซินแท็กซ์พื้นฐาน # เก็บ[PERSON_NAME]ทั้…" at bounding box center [389, 105] width 159 height 180
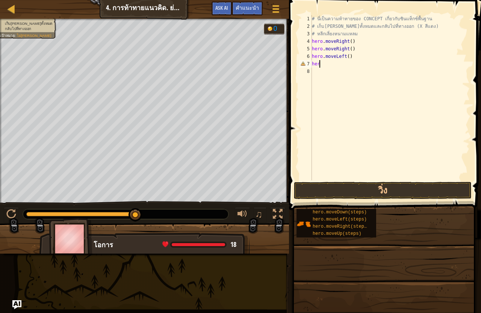
type textarea "h"
click at [358, 65] on div "# นี่เป็นความท้าทายของ CONCEPT เกี่ยวกับซินแท็กซ์พื้นฐาน # เก็บ[PERSON_NAME]ทั้…" at bounding box center [389, 97] width 159 height 165
click at [385, 194] on button "วิ่ง" at bounding box center [383, 190] width 178 height 17
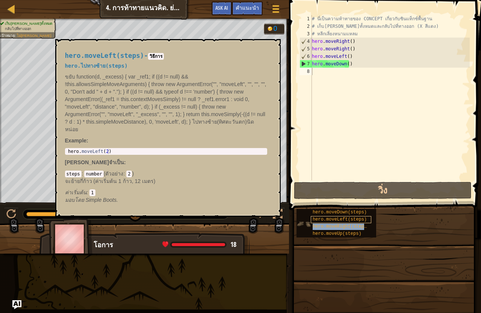
type textarea "hero.moveRight(steps)"
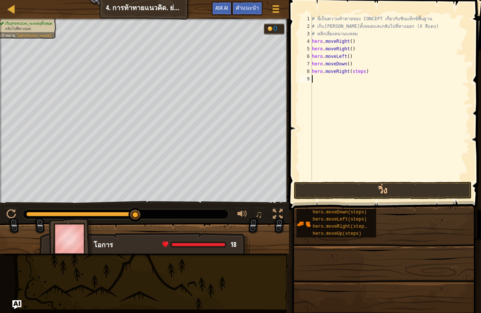
click at [360, 76] on div "# นี่เป็นความท้าทายของ CONCEPT เกี่ยวกับซินแท็กซ์พื้นฐาน # เก็บ[PERSON_NAME]ทั้…" at bounding box center [389, 105] width 159 height 180
drag, startPoint x: 361, startPoint y: 74, endPoint x: 371, endPoint y: 93, distance: 21.5
click at [362, 73] on div "# นี่เป็นความท้าทายของ CONCEPT เกี่ยวกับซินแท็กซ์พื้นฐาน # เก็บ[PERSON_NAME]ทั้…" at bounding box center [389, 105] width 159 height 180
type textarea "hero.moveRight()"
click at [384, 189] on button "วิ่ง" at bounding box center [383, 190] width 178 height 17
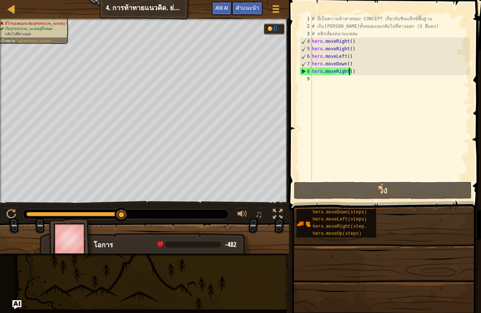
click at [351, 76] on div "# นี่เป็นความท้าทายของ CONCEPT เกี่ยวกับซินแท็กซ์พื้นฐาน # เก็บ[PERSON_NAME]ทั้…" at bounding box center [389, 105] width 159 height 180
click at [351, 75] on div "# นี่เป็นความท้าทายของ CONCEPT เกี่ยวกับซินแท็กซ์พื้นฐาน # เก็บ[PERSON_NAME]ทั้…" at bounding box center [389, 105] width 159 height 180
click at [351, 73] on div "# นี่เป็นความท้าทายของ CONCEPT เกี่ยวกับซินแท็กซ์พื้นฐาน # เก็บ[PERSON_NAME]ทั้…" at bounding box center [389, 105] width 159 height 180
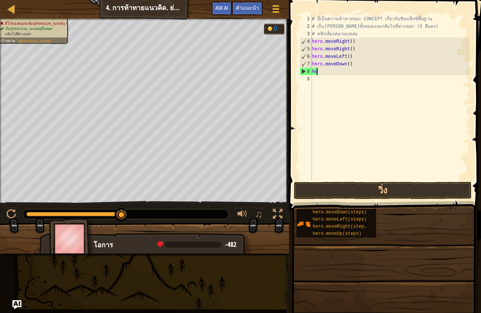
type textarea "h"
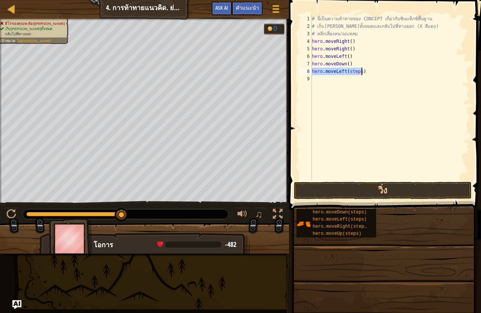
click at [357, 73] on div "# นี่เป็นความท้าทายของ CONCEPT เกี่ยวกับซินแท็กซ์พื้นฐาน # เก็บ[PERSON_NAME]ทั้…" at bounding box center [389, 97] width 159 height 165
click at [365, 191] on button "วิ่ง" at bounding box center [383, 190] width 178 height 17
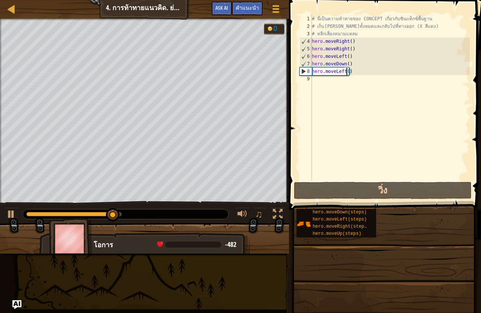
click at [348, 73] on div "# นี่เป็นความท้าทายของ CONCEPT เกี่ยวกับซินแท็กซ์พื้นฐาน # เก็บ[PERSON_NAME]ทั้…" at bounding box center [389, 105] width 159 height 180
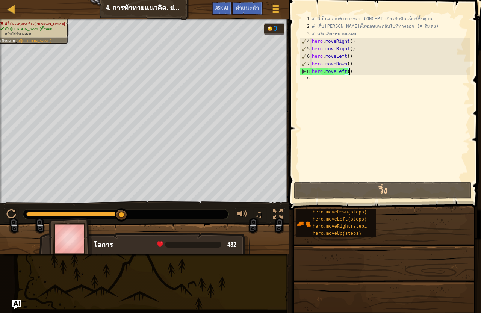
click at [348, 73] on div "# นี่เป็นความท้าทายของ CONCEPT เกี่ยวกับซินแท็กซ์พื้นฐาน # เก็บ[PERSON_NAME]ทั้…" at bounding box center [389, 105] width 159 height 180
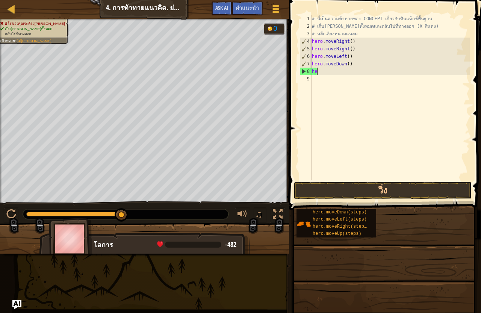
type textarea "h"
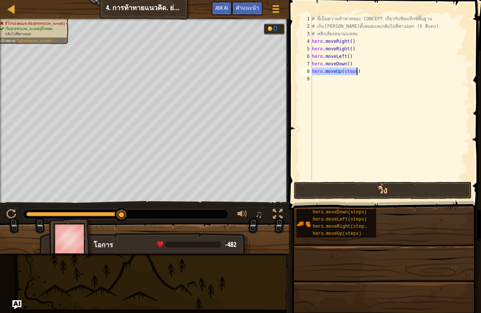
click at [354, 71] on div "# นี่เป็นความท้าทายของ CONCEPT เกี่ยวกับซินแท็กซ์พื้นฐาน # เก็บ[PERSON_NAME]ทั้…" at bounding box center [389, 97] width 159 height 165
click at [380, 188] on button "วิ่ง" at bounding box center [383, 190] width 178 height 17
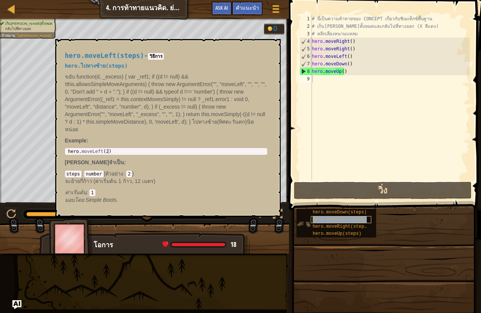
type textarea "hero.moveLeft(steps)"
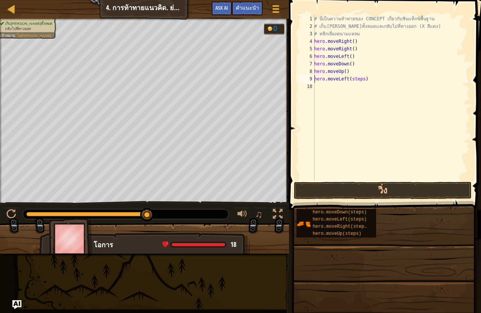
click at [366, 83] on div "# นี่เป็นความท้าทายของ CONCEPT เกี่ยวกับซินแท็กซ์พื้นฐาน # เก็บ[PERSON_NAME]ทั้…" at bounding box center [390, 105] width 157 height 180
click at [362, 81] on div "# นี่เป็นความท้าทายของ CONCEPT เกี่ยวกับซินแท็กซ์พื้นฐาน # เก็บ[PERSON_NAME]ทั้…" at bounding box center [390, 105] width 157 height 180
click at [363, 81] on div "# นี่เป็นความท้าทายของ CONCEPT เกี่ยวกับซินแท็กซ์พื้นฐาน # เก็บ[PERSON_NAME]ทั้…" at bounding box center [390, 105] width 157 height 180
type textarea "h"
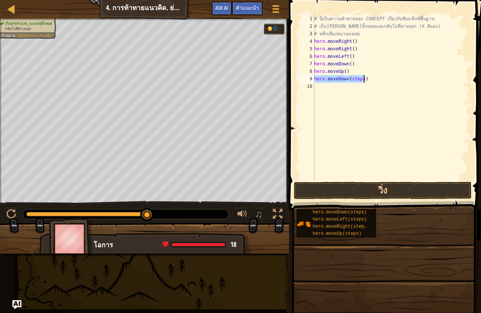
click at [362, 80] on div "# นี่เป็นความท้าทายของ CONCEPT เกี่ยวกับซินแท็กซ์พื้นฐาน # เก็บ[PERSON_NAME]ทั้…" at bounding box center [390, 97] width 157 height 165
type textarea "hero.moveDown()"
click at [370, 194] on button "วิ่ง" at bounding box center [383, 190] width 178 height 17
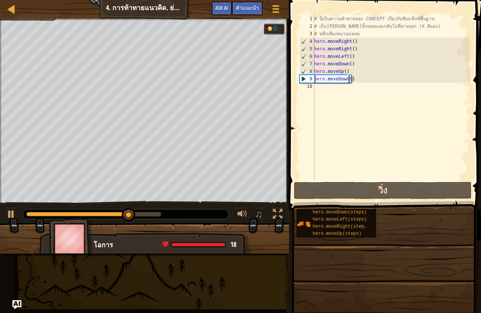
click at [348, 85] on div "# นี่เป็นความท้าทายของ CONCEPT เกี่ยวกับซินแท็กซ์พื้นฐาน # เก็บ[PERSON_NAME]ทั้…" at bounding box center [390, 105] width 157 height 180
click at [352, 81] on div "# นี่เป็นความท้าทายของ CONCEPT เกี่ยวกับซินแท็กซ์พื้นฐาน # เก็บ[PERSON_NAME]ทั้…" at bounding box center [390, 105] width 157 height 180
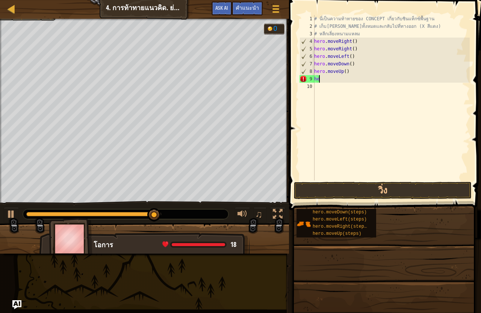
type textarea "h"
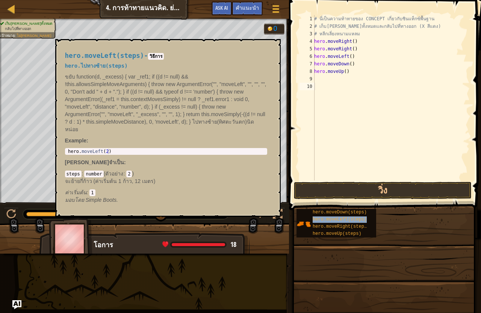
type textarea "hero.moveLeft(steps)"
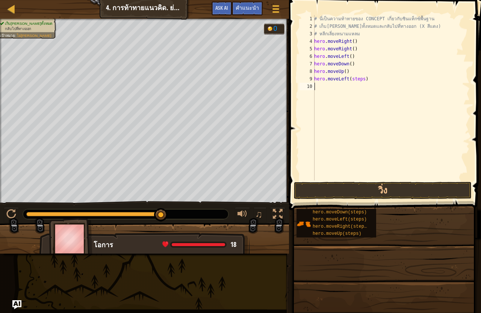
click at [362, 85] on div "# นี่เป็นความท้าทายของ CONCEPT เกี่ยวกับซินแท็กซ์พื้นฐาน # เก็บ[PERSON_NAME]ทั้…" at bounding box center [390, 105] width 157 height 180
click at [363, 79] on div "# นี่เป็นความท้าทายของ CONCEPT เกี่ยวกับซินแท็กซ์พื้นฐาน # เก็บ[PERSON_NAME]ทั้…" at bounding box center [390, 105] width 157 height 180
click at [361, 80] on div "# นี่เป็นความท้าทายของ CONCEPT เกี่ยวกับซินแท็กซ์พื้นฐาน # เก็บ[PERSON_NAME]ทั้…" at bounding box center [390, 105] width 157 height 180
click at [384, 183] on button "วิ่ง" at bounding box center [383, 190] width 178 height 17
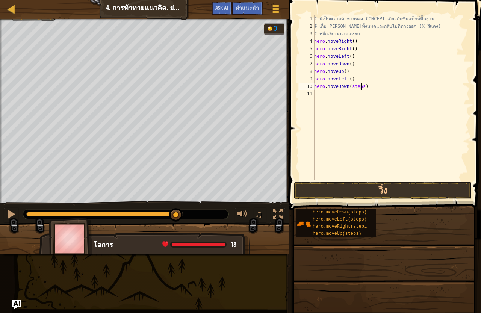
click at [362, 87] on div "# นี่เป็นความท้าทายของ CONCEPT เกี่ยวกับซินแท็กซ์พื้นฐาน # เก็บ[PERSON_NAME]ทั้…" at bounding box center [390, 105] width 157 height 180
click at [386, 191] on button "วิ่ง" at bounding box center [383, 190] width 178 height 17
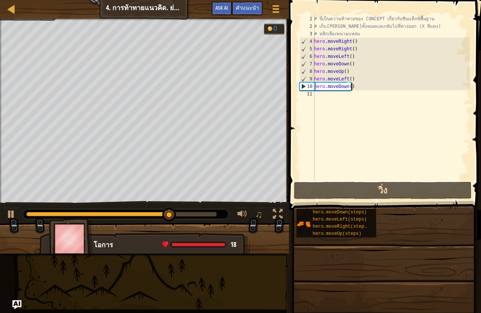
click at [353, 86] on div "# นี่เป็นความท้าทายของ CONCEPT เกี่ยวกับซินแท็กซ์พื้นฐาน # เก็บ[PERSON_NAME]ทั้…" at bounding box center [390, 105] width 157 height 180
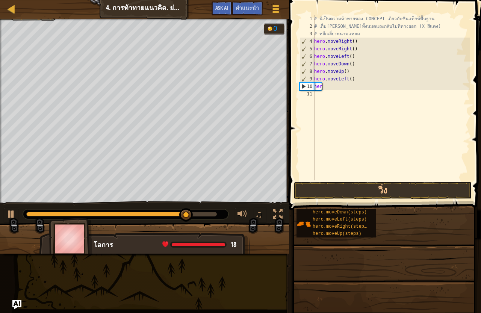
type textarea "h"
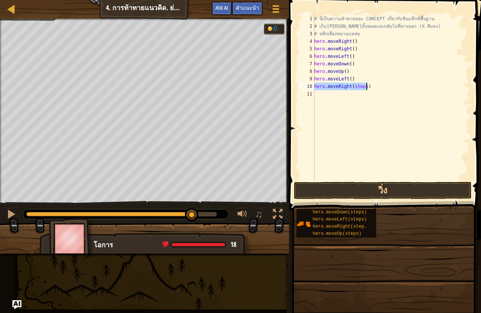
click at [362, 90] on div "# นี่เป็นความท้าทายของ CONCEPT เกี่ยวกับซินแท็กซ์พื้นฐาน # เก็บ[PERSON_NAME]ทั้…" at bounding box center [390, 97] width 157 height 165
click at [363, 87] on div "# นี่เป็นความท้าทายของ CONCEPT เกี่ยวกับซินแท็กซ์พื้นฐาน # เก็บ[PERSON_NAME]ทั้…" at bounding box center [390, 97] width 157 height 165
click at [370, 187] on button "วิ่ง" at bounding box center [383, 190] width 178 height 17
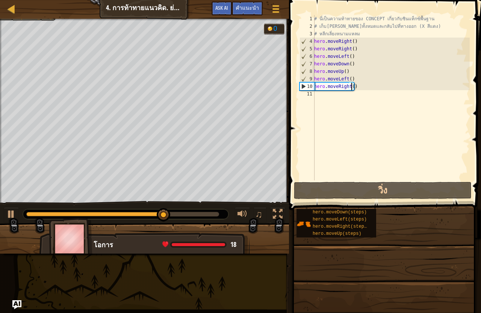
click at [352, 87] on div "# นี่เป็นความท้าทายของ CONCEPT เกี่ยวกับซินแท็กซ์พื้นฐาน # เก็บ[PERSON_NAME]ทั้…" at bounding box center [390, 105] width 157 height 180
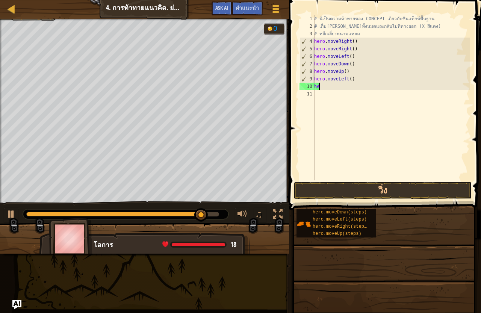
type textarea "h"
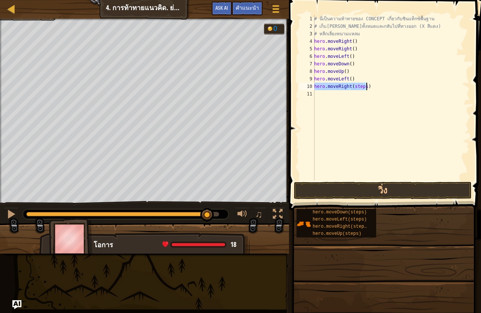
click at [363, 87] on div "# นี่เป็นความท้าทายของ CONCEPT เกี่ยวกับซินแท็กซ์พื้นฐาน # เก็บ[PERSON_NAME]ทั้…" at bounding box center [390, 97] width 157 height 165
click at [376, 197] on button "วิ่ง" at bounding box center [383, 190] width 178 height 17
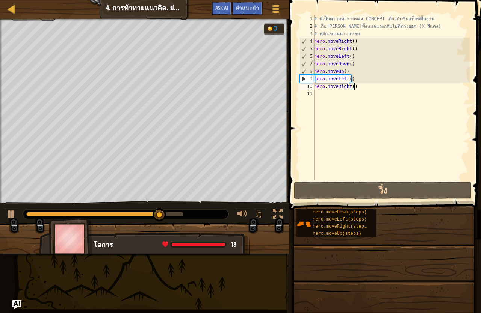
click at [352, 87] on div "# นี่เป็นความท้าทายของ CONCEPT เกี่ยวกับซินแท็กซ์พื้นฐาน # เก็บ[PERSON_NAME]ทั้…" at bounding box center [390, 105] width 157 height 180
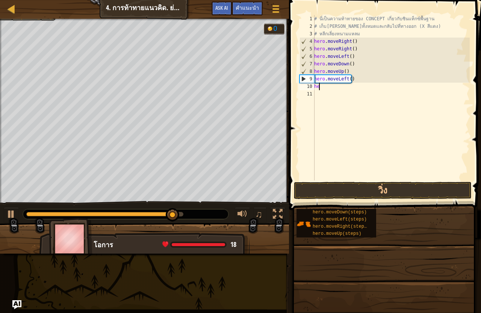
type textarea "h"
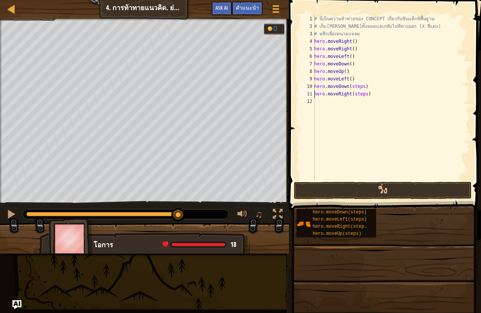
click at [363, 97] on div "# นี่เป็นความท้าทายของ CONCEPT เกี่ยวกับซินแท็กซ์พื้นฐาน # เก็บ[PERSON_NAME]ทั้…" at bounding box center [390, 105] width 157 height 180
click at [359, 89] on div "# นี่เป็นความท้าทายของ CONCEPT เกี่ยวกับซินแท็กซ์พื้นฐาน # เก็บ[PERSON_NAME]ทั้…" at bounding box center [390, 105] width 157 height 180
click at [360, 92] on div "# นี่เป็นความท้าทายของ CONCEPT เกี่ยวกับซินแท็กซ์พื้นฐาน # เก็บ[PERSON_NAME]ทั้…" at bounding box center [390, 105] width 157 height 180
click at [360, 86] on div "# นี่เป็นความท้าทายของ CONCEPT เกี่ยวกับซินแท็กซ์พื้นฐาน # เก็บ[PERSON_NAME]ทั้…" at bounding box center [390, 105] width 157 height 180
click at [367, 181] on span at bounding box center [385, 94] width 198 height 232
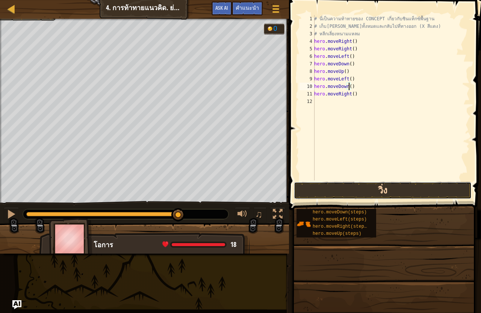
click at [367, 189] on button "วิ่ง" at bounding box center [383, 190] width 178 height 17
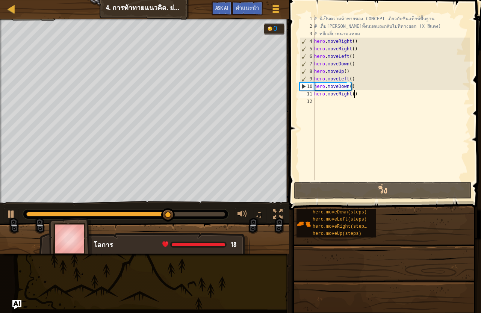
click at [355, 97] on div "# นี่เป็นความท้าทายของ CONCEPT เกี่ยวกับซินแท็กซ์พื้นฐาน # เก็บ[PERSON_NAME]ทั้…" at bounding box center [390, 105] width 157 height 180
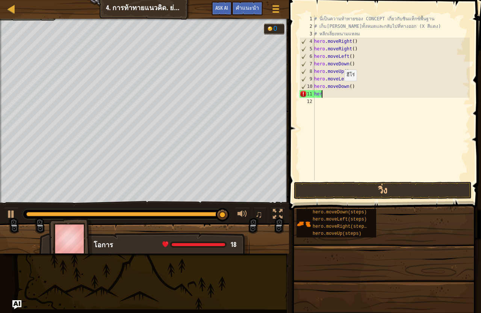
type textarea "h"
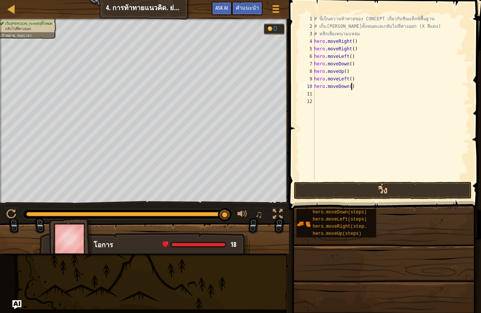
click at [353, 89] on div "# นี่เป็นความท้าทายของ CONCEPT เกี่ยวกับซินแท็กซ์พื้นฐาน # เก็บ[PERSON_NAME]ทั้…" at bounding box center [390, 105] width 157 height 180
type textarea "h"
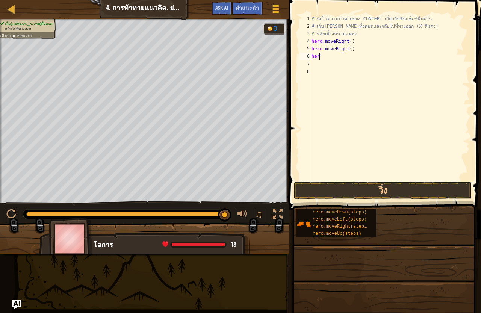
type textarea "h"
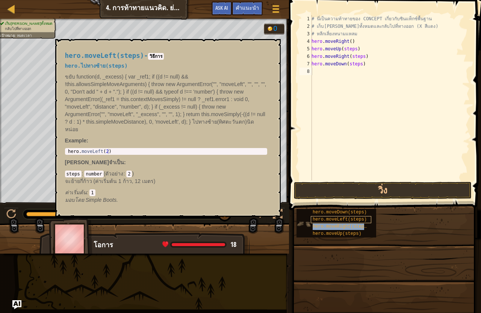
type textarea "hero.moveRight(steps)"
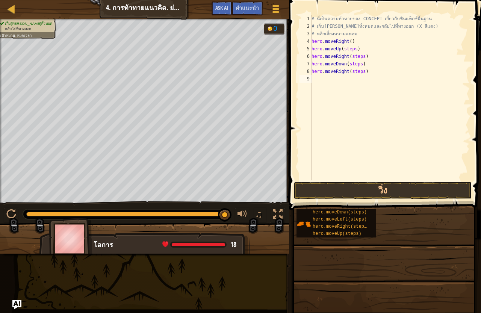
click at [359, 76] on div "# นี่เป็นความท้าทายของ CONCEPT เกี่ยวกับซินแท็กซ์พื้นฐาน # เก็บ[PERSON_NAME]ทั้…" at bounding box center [390, 105] width 160 height 180
click at [361, 73] on div "# นี่เป็นความท้าทายของ CONCEPT เกี่ยวกับซินแท็กซ์พื้นฐาน # เก็บ[PERSON_NAME]ทั้…" at bounding box center [390, 105] width 160 height 180
click at [359, 67] on div "# นี่เป็นความท้าทายของ CONCEPT เกี่ยวกับซินแท็กซ์พื้นฐาน # เก็บ[PERSON_NAME]ทั้…" at bounding box center [390, 105] width 160 height 180
click at [360, 55] on div "# นี่เป็นความท้าทายของ CONCEPT เกี่ยวกับซินแท็กซ์พื้นฐาน # เก็บ[PERSON_NAME]ทั้…" at bounding box center [390, 105] width 160 height 180
click at [354, 50] on div "# นี่เป็นความท้าทายของ CONCEPT เกี่ยวกับซินแท็กซ์พื้นฐาน # เก็บ[PERSON_NAME]ทั้…" at bounding box center [390, 105] width 160 height 180
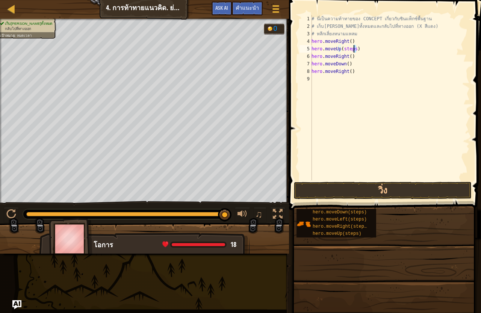
click at [354, 52] on div "# นี่เป็นความท้าทายของ CONCEPT เกี่ยวกับซินแท็กซ์พื้นฐาน # เก็บ[PERSON_NAME]ทั้…" at bounding box center [390, 97] width 160 height 165
click at [378, 190] on button "วิ่ง" at bounding box center [383, 190] width 178 height 17
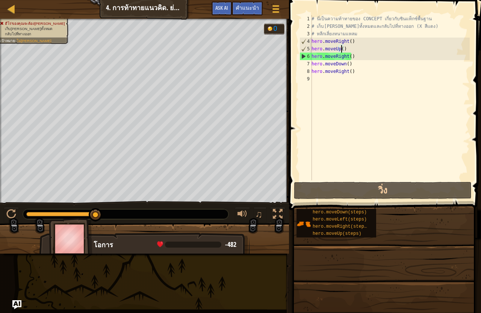
click at [350, 73] on div "# นี่เป็นความท้าทายของ CONCEPT เกี่ยวกับซินแท็กซ์พื้นฐาน # เก็บ[PERSON_NAME]ทั้…" at bounding box center [390, 105] width 160 height 180
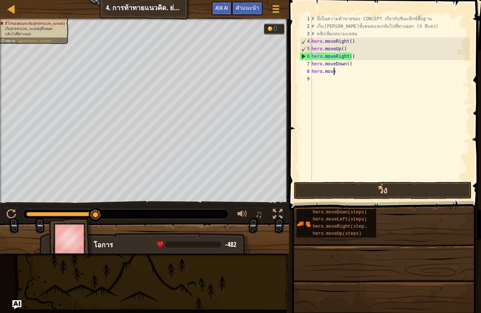
type textarea "h"
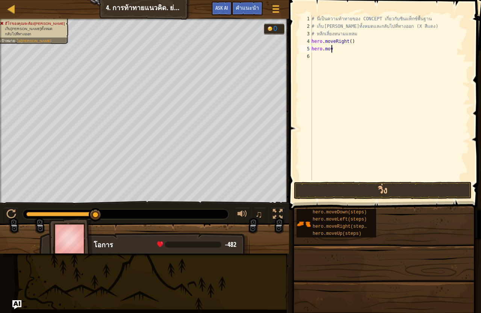
type textarea "h"
type textarea "#"
type textarea "# เก็บ[PERSON_NAME]ทั้งหมดและกลับไปที่ทางออก (X"
click at [317, 35] on div "# นี่เป็นความท้าทายของ CONCEPT เกี่ยวกับซินแท็กซ์พื้นฐาน # เก็บ[PERSON_NAME]ทั้…" at bounding box center [390, 105] width 160 height 180
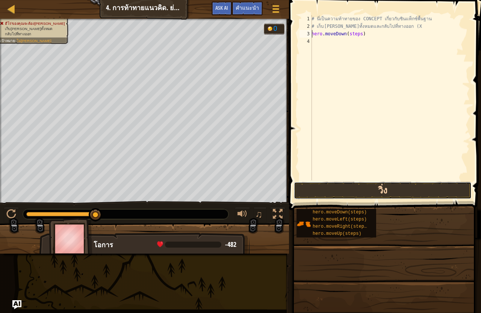
click at [353, 193] on button "วิ่ง" at bounding box center [383, 190] width 178 height 17
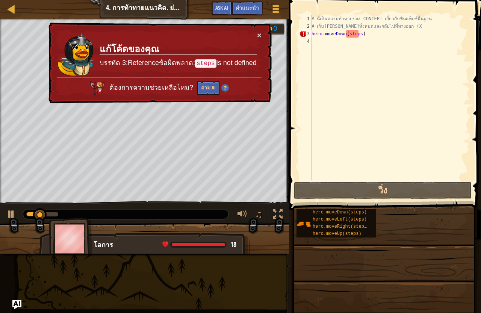
click at [362, 35] on div "# นี่เป็นความท้าทายของ CONCEPT เกี่ยวกับซินแท็กซ์พื้นฐาน # เก็บ[PERSON_NAME]ทั้…" at bounding box center [390, 105] width 160 height 180
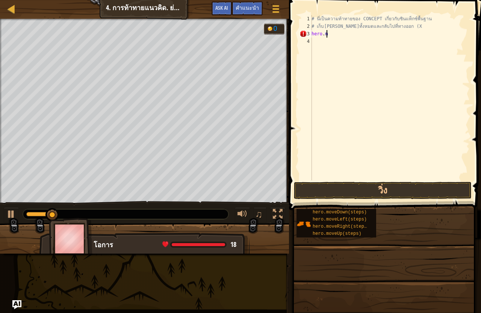
type textarea "h"
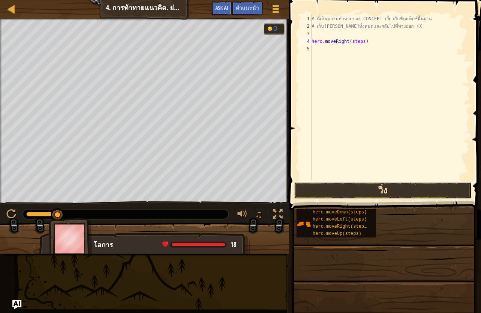
click at [377, 184] on button "วิ่ง" at bounding box center [383, 190] width 178 height 17
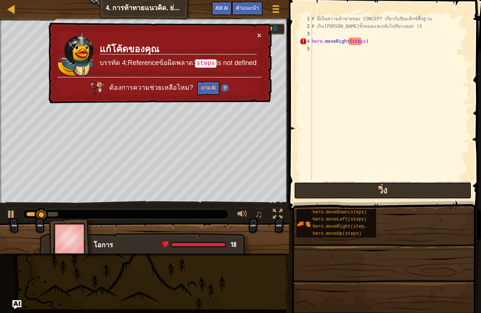
click at [383, 187] on button "วิ่ง" at bounding box center [383, 190] width 178 height 17
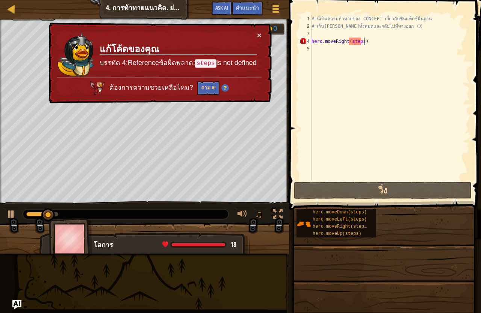
drag, startPoint x: 366, startPoint y: 41, endPoint x: 368, endPoint y: 49, distance: 8.4
click at [366, 44] on div "# นี่เป็นความท้าทายของ CONCEPT เกี่ยวกับซินแท็กซ์พื้นฐาน # เก็บ[PERSON_NAME]ทั้…" at bounding box center [390, 105] width 160 height 180
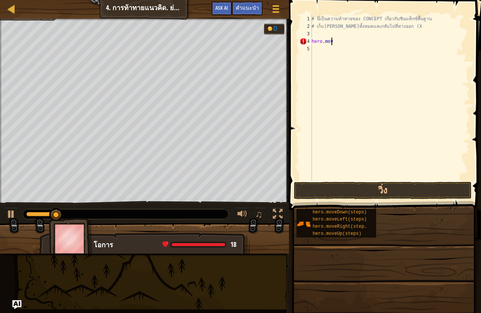
type textarea "h"
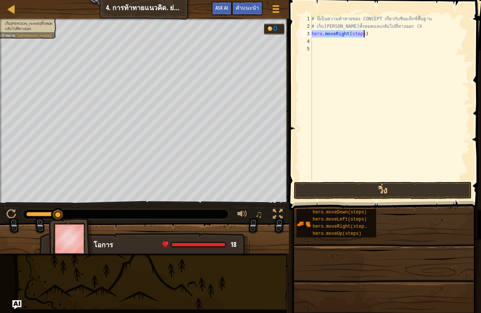
click at [362, 36] on div "# นี่เป็นความท้าทายของ CONCEPT เกี่ยวกับซินแท็กซ์พื้นฐาน # เก็บ[PERSON_NAME]ทั้…" at bounding box center [390, 97] width 160 height 165
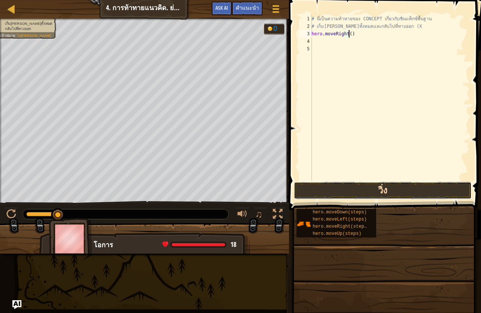
click at [373, 197] on button "วิ่ง" at bounding box center [383, 190] width 178 height 17
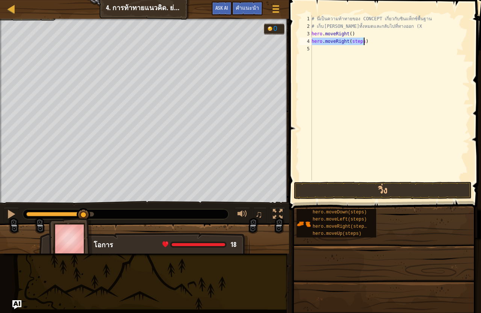
click at [359, 42] on div "# นี่เป็นความท้าทายของ CONCEPT เกี่ยวกับซินแท็กซ์พื้นฐาน # เก็บ[PERSON_NAME]ทั้…" at bounding box center [390, 97] width 160 height 165
click at [359, 43] on div "# นี่เป็นความท้าทายของ CONCEPT เกี่ยวกับซินแท็กซ์พื้นฐาน # เก็บ[PERSON_NAME]ทั้…" at bounding box center [390, 105] width 160 height 180
click at [360, 44] on div "# นี่เป็นความท้าทายของ CONCEPT เกี่ยวกับซินแท็กซ์พื้นฐาน # เก็บ[PERSON_NAME]ทั้…" at bounding box center [390, 105] width 160 height 180
click at [370, 187] on button "วิ่ง" at bounding box center [383, 190] width 178 height 17
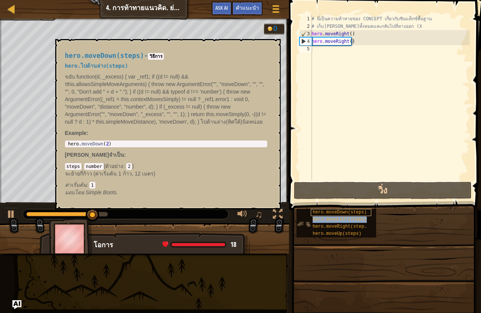
type textarea "hero.moveLeft(steps)"
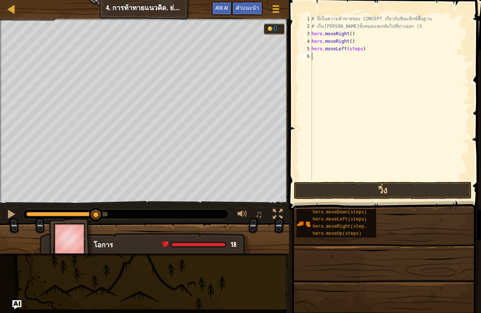
click at [359, 53] on div "# นี่เป็นความท้าทายของ CONCEPT เกี่ยวกับซินแท็กซ์พื้นฐาน # เก็บ[PERSON_NAME]ทั้…" at bounding box center [390, 105] width 160 height 180
click at [359, 51] on div "# นี่เป็นความท้าทายของ CONCEPT เกี่ยวกับซินแท็กซ์พื้นฐาน # เก็บ[PERSON_NAME]ทั้…" at bounding box center [390, 105] width 160 height 180
click at [359, 192] on button "วิ่ง" at bounding box center [383, 190] width 178 height 17
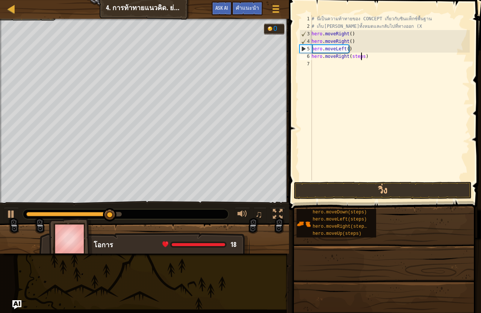
click at [360, 58] on div "# นี่เป็นความท้าทายของ CONCEPT เกี่ยวกับซินแท็กซ์พื้นฐาน # เก็บ[PERSON_NAME]ทั้…" at bounding box center [390, 105] width 160 height 180
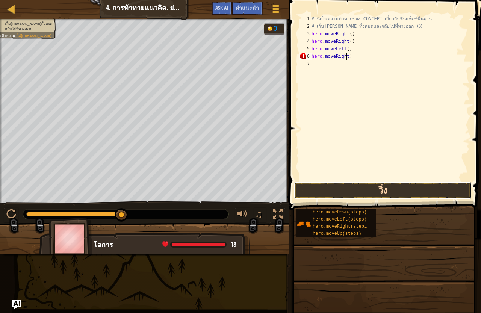
click at [350, 189] on button "วิ่ง" at bounding box center [383, 190] width 178 height 17
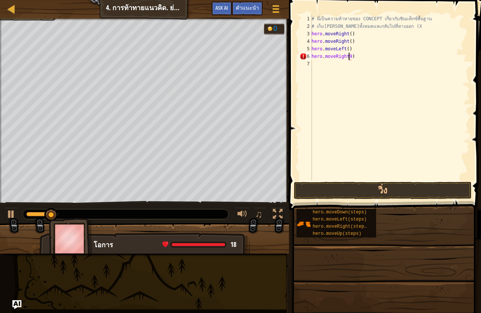
scroll to position [3, 3]
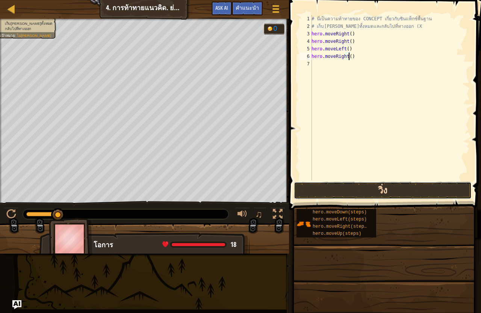
click at [376, 185] on button "วิ่ง" at bounding box center [383, 190] width 178 height 17
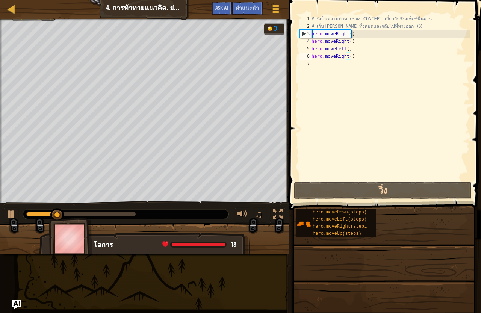
click at [351, 59] on div "# นี่เป็นความท้าทายของ CONCEPT เกี่ยวกับซินแท็กซ์พื้นฐาน # เก็บ[PERSON_NAME]ทั้…" at bounding box center [390, 105] width 160 height 180
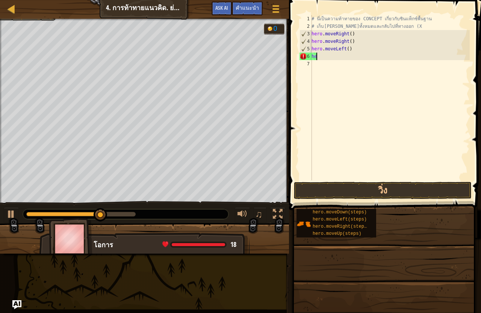
scroll to position [3, 0]
type textarea "h"
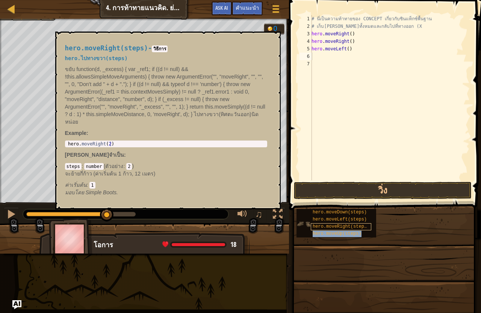
type textarea "hero.moveUp(steps)"
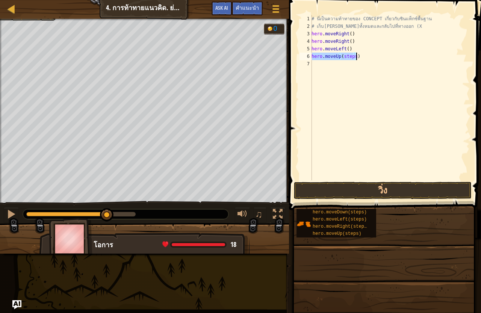
type textarea "hero.moveUp(steps)"
drag, startPoint x: 356, startPoint y: 67, endPoint x: 312, endPoint y: 63, distance: 44.5
click at [312, 63] on div "# นี่เป็นความท้าทายของ CONCEPT เกี่ยวกับซินแท็กซ์พื้นฐาน # เก็บ[PERSON_NAME]ทั้…" at bounding box center [390, 105] width 160 height 180
click at [353, 56] on div "# นี่เป็นความท้าทายของ CONCEPT เกี่ยวกับซินแท็กซ์พื้นฐาน # เก็บ[PERSON_NAME]ทั้…" at bounding box center [390, 97] width 160 height 165
click at [373, 182] on button "วิ่ง" at bounding box center [383, 190] width 178 height 17
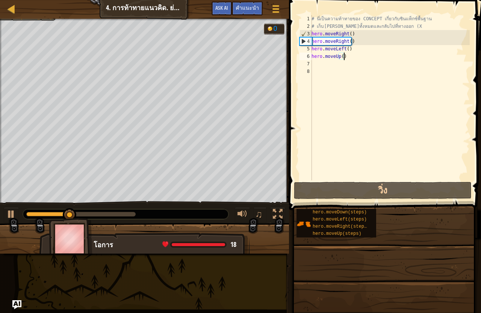
click at [346, 60] on div "# นี่เป็นความท้าทายของ CONCEPT เกี่ยวกับซินแท็กซ์พื้นฐาน # เก็บ[PERSON_NAME]ทั้…" at bounding box center [390, 105] width 160 height 180
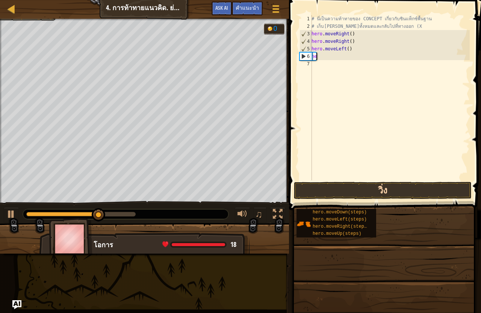
type textarea "h"
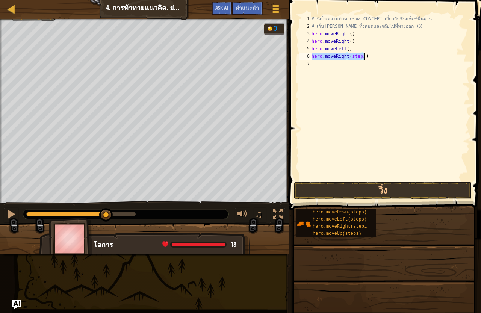
click at [359, 57] on div "# นี่เป็นความท้าทายของ CONCEPT เกี่ยวกับซินแท็กซ์พื้นฐาน # เก็บ[PERSON_NAME]ทั้…" at bounding box center [390, 97] width 160 height 165
click at [355, 55] on div "# นี่เป็นความท้าทายของ CONCEPT เกี่ยวกับซินแท็กซ์พื้นฐาน # เก็บ[PERSON_NAME]ทั้…" at bounding box center [390, 105] width 160 height 180
click at [363, 187] on button "วิ่ง" at bounding box center [383, 190] width 178 height 17
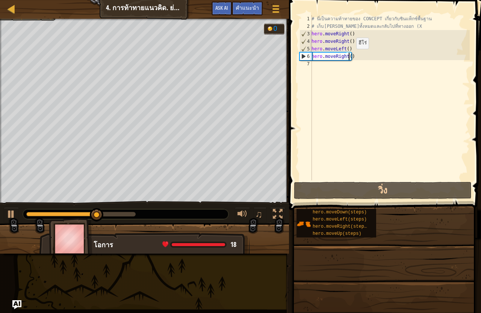
click at [349, 56] on div "# นี่เป็นความท้าทายของ CONCEPT เกี่ยวกับซินแท็กซ์พื้นฐาน # เก็บ[PERSON_NAME]ทั้…" at bounding box center [390, 105] width 160 height 180
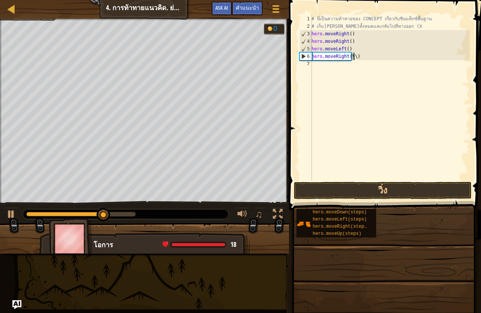
scroll to position [3, 3]
click at [357, 59] on div "# นี่เป็นความท้าทายของ CONCEPT เกี่ยวกับซินแท็กซ์พื้นฐาน # เก็บ[PERSON_NAME]ทั้…" at bounding box center [390, 105] width 160 height 180
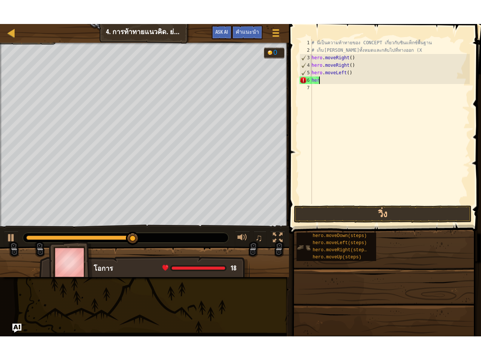
scroll to position [3, 0]
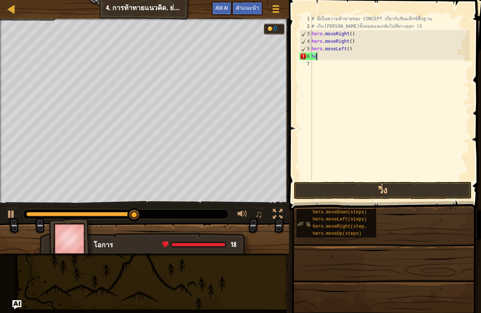
type textarea "h"
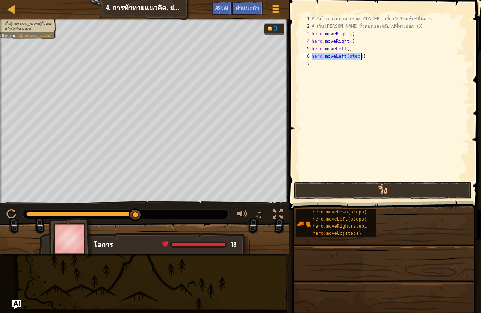
click at [358, 58] on div "# นี่เป็นความท้าทายของ CONCEPT เกี่ยวกับซินแท็กซ์พื้นฐาน # เก็บ[PERSON_NAME]ทั้…" at bounding box center [390, 97] width 160 height 165
click at [385, 190] on button "วิ่ง" at bounding box center [383, 190] width 178 height 17
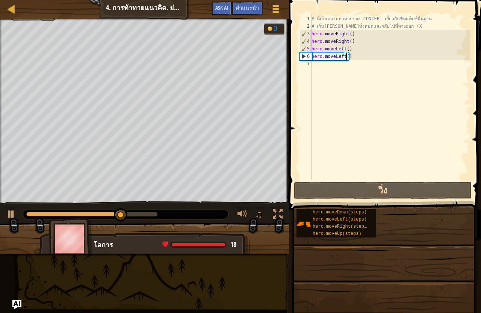
click at [348, 60] on div "# นี่เป็นความท้าทายของ CONCEPT เกี่ยวกับซินแท็กซ์พื้นฐาน # เก็บ[PERSON_NAME]ทั้…" at bounding box center [390, 105] width 160 height 180
drag, startPoint x: 335, startPoint y: 57, endPoint x: 318, endPoint y: 57, distance: 16.5
click at [318, 57] on div "# นี่เป็นความท้าทายของ CONCEPT เกี่ยวกับซินแท็กซ์พื้นฐาน # เก็บ[PERSON_NAME]ทั้…" at bounding box center [390, 105] width 160 height 180
type textarea "hero.moveLeft()"
type textarea "o.moveLeft("
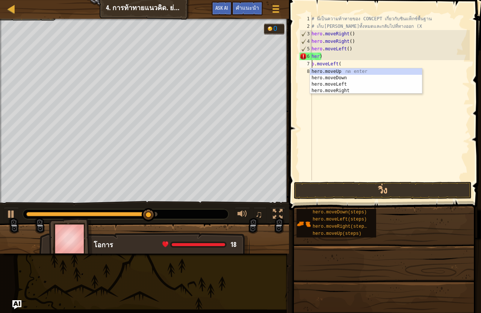
click at [332, 120] on div "# นี่เป็นความท้าทายของ CONCEPT เกี่ยวกับซินแท็กซ์พื้นฐาน # เก็บ[PERSON_NAME]ทั้…" at bounding box center [390, 105] width 160 height 180
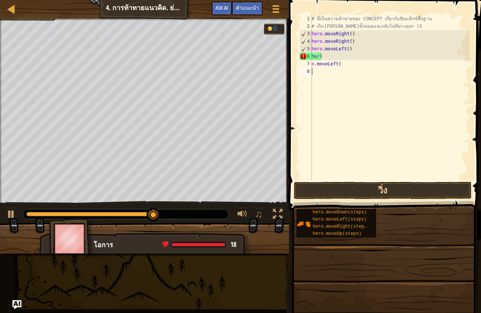
click at [342, 63] on div "# นี่เป็นความท้าทายของ CONCEPT เกี่ยวกับซินแท็กซ์พื้นฐาน # เก็บ[PERSON_NAME]ทั้…" at bounding box center [390, 105] width 160 height 180
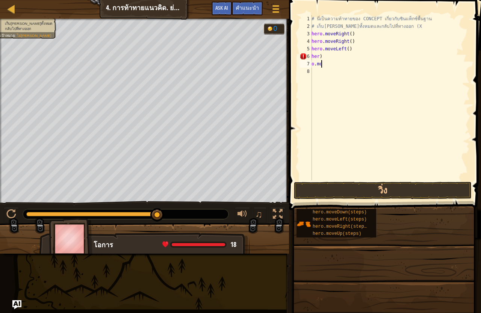
type textarea "o"
click at [329, 60] on div "# นี่เป็นความท้าทายของ CONCEPT เกี่ยวกับซินแท็กซ์พื้นฐาน # เก็บ[PERSON_NAME]ทั้…" at bounding box center [390, 105] width 160 height 180
type textarea "h"
click at [360, 56] on div "# นี่เป็นความท้าทายของ CONCEPT เกี่ยวกับซินแท็กซ์พื้นฐาน # เก็บ[PERSON_NAME]ทั้…" at bounding box center [390, 97] width 160 height 165
drag, startPoint x: 359, startPoint y: 57, endPoint x: 359, endPoint y: 77, distance: 19.1
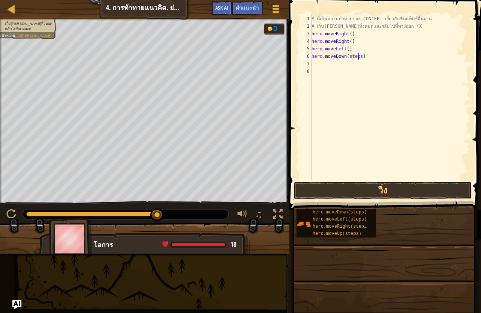
click at [359, 58] on div "# นี่เป็นความท้าทายของ CONCEPT เกี่ยวกับซินแท็กซ์พื้นฐาน # เก็บ[PERSON_NAME]ทั้…" at bounding box center [390, 105] width 160 height 180
click at [385, 194] on button "วิ่ง" at bounding box center [383, 190] width 178 height 17
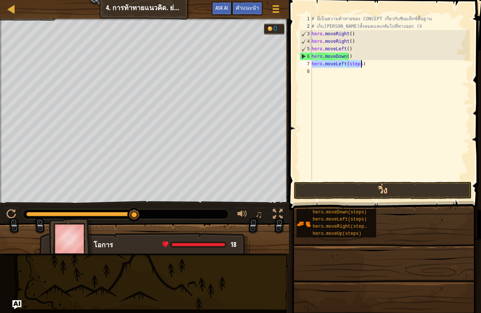
click at [359, 65] on div "# นี่เป็นความท้าทายของ CONCEPT เกี่ยวกับซินแท็กซ์พื้นฐาน # เก็บ[PERSON_NAME]ทั้…" at bounding box center [390, 97] width 160 height 165
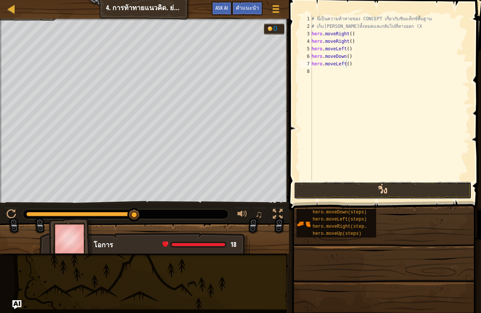
click at [372, 185] on button "วิ่ง" at bounding box center [383, 190] width 178 height 17
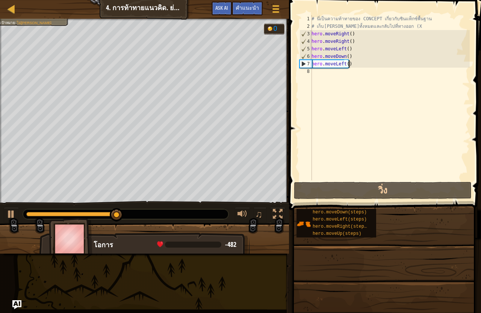
click at [350, 66] on div "# นี่เป็นความท้าทายของ CONCEPT เกี่ยวกับซินแท็กซ์พื้นฐาน # เก็บ[PERSON_NAME]ทั้…" at bounding box center [390, 105] width 160 height 180
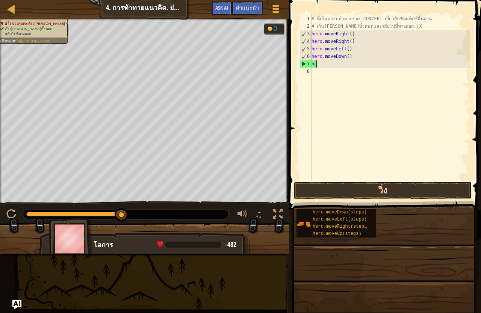
type textarea "h"
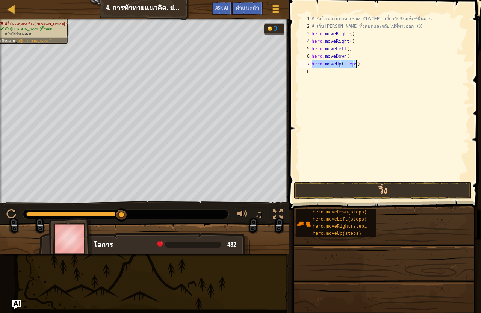
click at [353, 65] on div "# นี่เป็นความท้าทายของ CONCEPT เกี่ยวกับซินแท็กซ์พื้นฐาน # เก็บ[PERSON_NAME]ทั้…" at bounding box center [390, 97] width 160 height 165
click at [359, 193] on button "วิ่ง" at bounding box center [383, 190] width 178 height 17
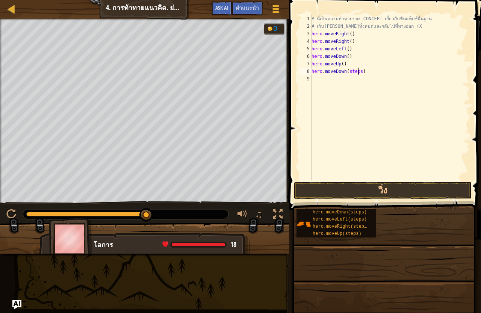
click at [358, 71] on div "# นี่เป็นความท้าทายของ CONCEPT เกี่ยวกับซินแท็กซ์พื้นฐาน # เก็บ[PERSON_NAME]ทั้…" at bounding box center [390, 105] width 160 height 180
click at [372, 194] on button "วิ่ง" at bounding box center [383, 190] width 178 height 17
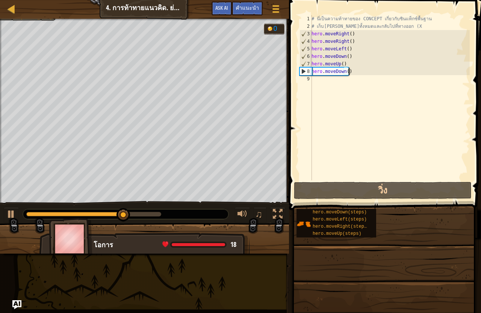
click at [349, 69] on div "# นี่เป็นความท้าทายของ CONCEPT เกี่ยวกับซินแท็กซ์พื้นฐาน # เก็บ[PERSON_NAME]ทั้…" at bounding box center [390, 105] width 160 height 180
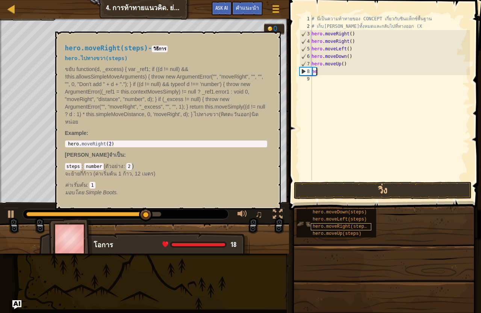
type textarea "h"
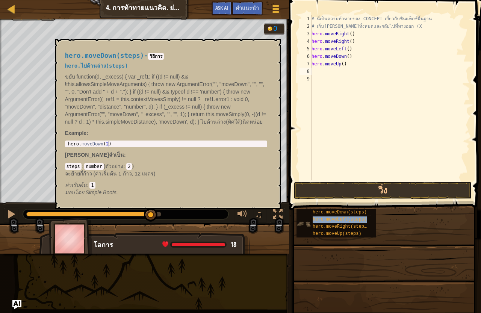
type textarea "hero.moveLeft(steps)"
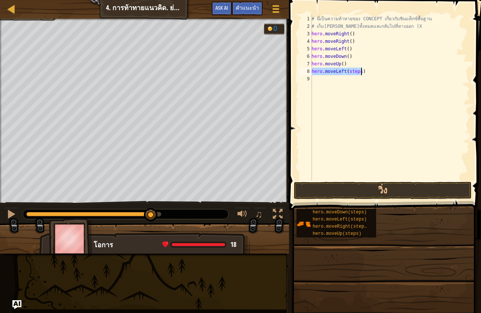
click at [360, 70] on div "# นี่เป็นความท้าทายของ CONCEPT เกี่ยวกับซินแท็กซ์พื้นฐาน # เก็บ[PERSON_NAME]ทั้…" at bounding box center [390, 97] width 160 height 165
click at [358, 75] on div "# นี่เป็นความท้าทายของ CONCEPT เกี่ยวกับซินแท็กซ์พื้นฐาน # เก็บ[PERSON_NAME]ทั้…" at bounding box center [390, 105] width 160 height 180
click at [356, 73] on div "# นี่เป็นความท้าทายของ CONCEPT เกี่ยวกับซินแท็กซ์พื้นฐาน # เก็บ[PERSON_NAME]ทั้…" at bounding box center [390, 105] width 160 height 180
click at [358, 74] on div "# นี่เป็นความท้าทายของ CONCEPT เกี่ยวกับซินแท็กซ์พื้นฐาน # เก็บ[PERSON_NAME]ทั้…" at bounding box center [390, 105] width 160 height 180
click at [356, 188] on button "วิ่ง" at bounding box center [383, 190] width 178 height 17
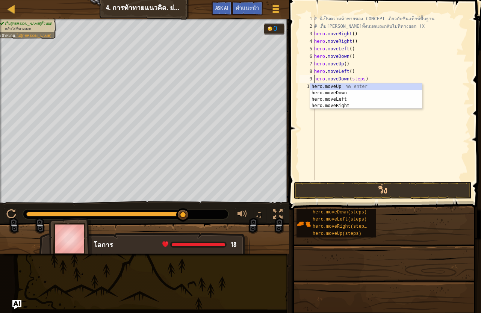
click at [361, 81] on div "# นี่เป็นความท้าทายของ CONCEPT เกี่ยวกับซินแท็กซ์พื้นฐาน # เก็บ[PERSON_NAME]ทั้…" at bounding box center [390, 105] width 157 height 180
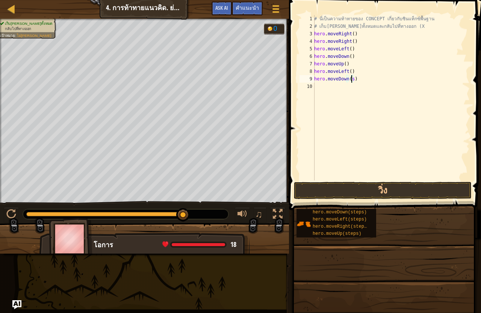
type textarea "hero.moveDown()"
click at [363, 194] on button "วิ่ง" at bounding box center [383, 190] width 178 height 17
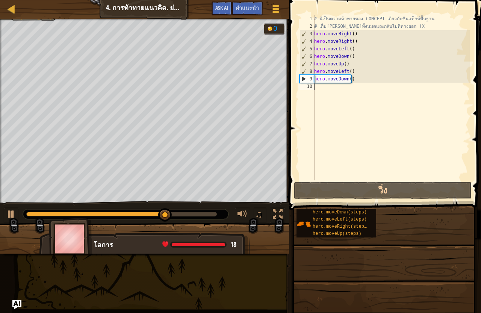
click at [349, 83] on div "# นี่เป็นความท้าทายของ CONCEPT เกี่ยวกับซินแท็กซ์พื้นฐาน # เก็บ[PERSON_NAME]ทั้…" at bounding box center [390, 105] width 157 height 180
click at [350, 81] on div "# นี่เป็นความท้าทายของ CONCEPT เกี่ยวกับซินแท็กซ์พื้นฐาน # เก็บ[PERSON_NAME]ทั้…" at bounding box center [390, 105] width 157 height 180
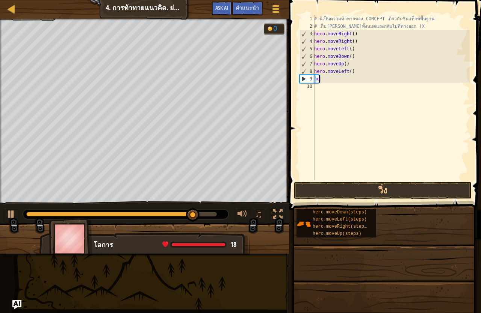
type textarea "h"
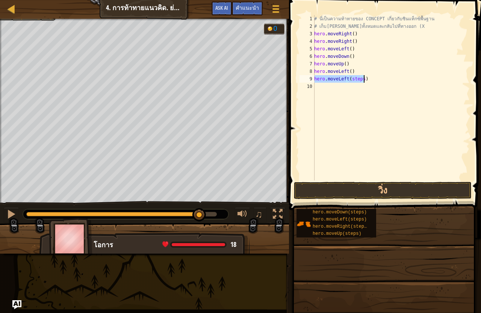
click at [362, 80] on div "# นี่เป็นความท้าทายของ CONCEPT เกี่ยวกับซินแท็กซ์พื้นฐาน # เก็บ[PERSON_NAME]ทั้…" at bounding box center [390, 97] width 157 height 165
click at [361, 81] on div "# นี่เป็นความท้าทายของ CONCEPT เกี่ยวกับซินแท็กซ์พื้นฐาน # เก็บ[PERSON_NAME]ทั้…" at bounding box center [390, 105] width 157 height 180
type textarea "hero.moveLeft()"
click at [375, 190] on button "วิ่ง" at bounding box center [383, 190] width 178 height 17
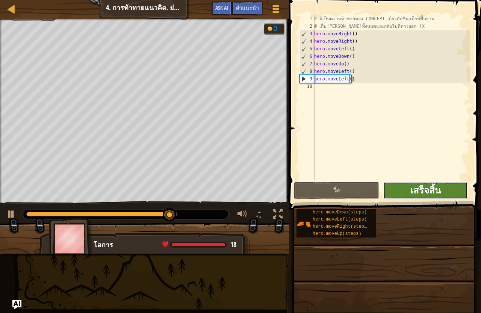
click at [429, 190] on span "เสร็จสิ้น" at bounding box center [425, 190] width 30 height 12
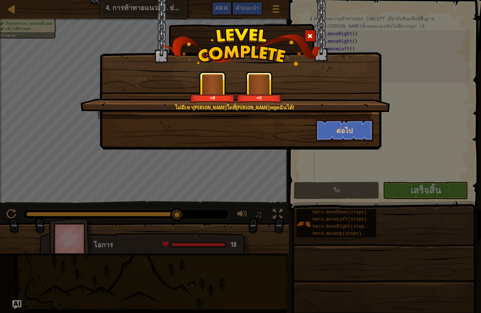
click at [413, 194] on div "ไม่มีเขา[PERSON_NAME]ใดที่[PERSON_NAME]หยุดฉันได้! +0 +0 ต่อไป" at bounding box center [240, 156] width 481 height 313
click at [330, 126] on button "ต่อไป" at bounding box center [344, 130] width 58 height 23
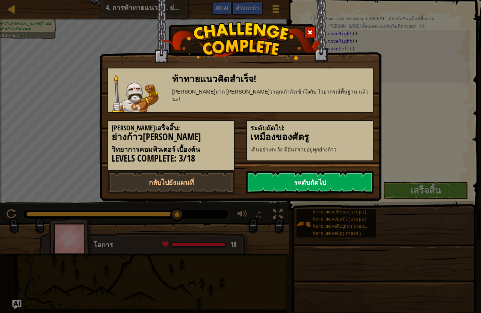
drag, startPoint x: 295, startPoint y: 177, endPoint x: 293, endPoint y: 174, distance: 4.3
click at [295, 176] on link "ระดับถัดไป" at bounding box center [309, 182] width 127 height 23
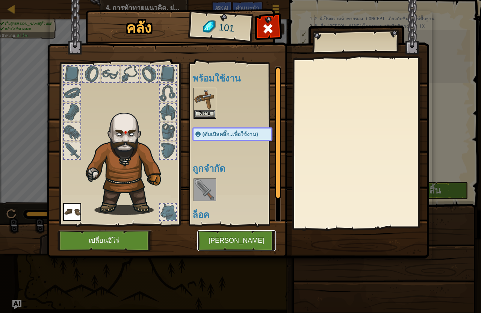
click at [222, 245] on button "[PERSON_NAME]" at bounding box center [236, 240] width 78 height 21
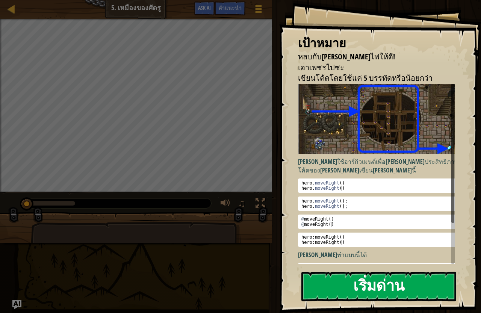
click at [378, 148] on img at bounding box center [379, 119] width 163 height 70
click at [371, 292] on button "เริ่มด่าน" at bounding box center [378, 286] width 155 height 30
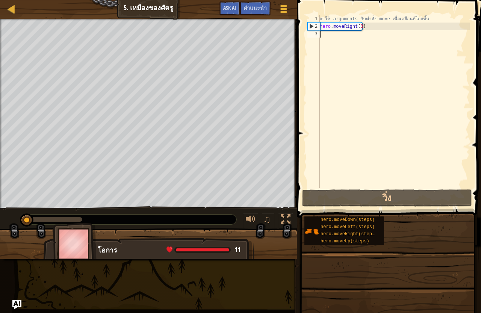
drag, startPoint x: 286, startPoint y: 216, endPoint x: 286, endPoint y: 249, distance: 32.7
click at [286, 216] on div at bounding box center [285, 219] width 10 height 10
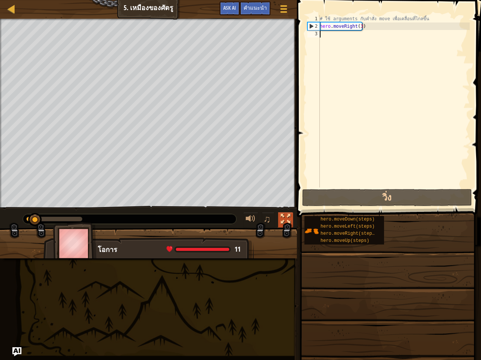
click at [287, 217] on div at bounding box center [285, 219] width 10 height 10
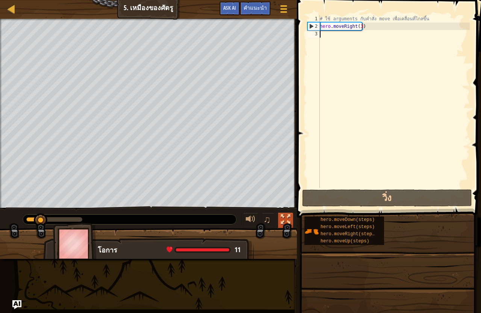
click at [285, 214] on div at bounding box center [285, 219] width 10 height 10
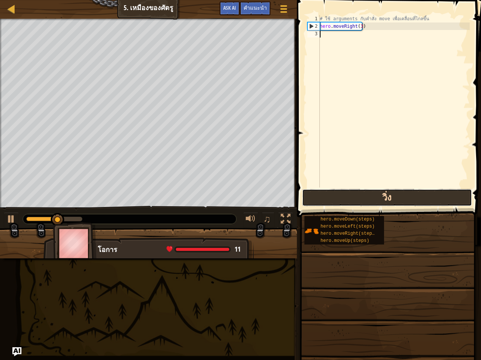
click at [360, 199] on button "วิ่ง" at bounding box center [387, 197] width 170 height 17
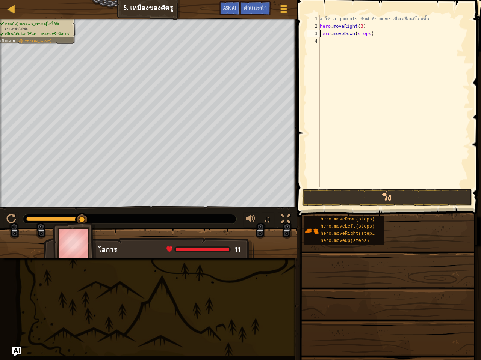
click at [365, 36] on div "# ใช้ arguments กับคำสั่ง move เพื่อเคลื่อนที่ไกลขึ้น hero . moveRight ( 3 ) he…" at bounding box center [393, 109] width 151 height 188
click at [367, 37] on div "# ใช้ arguments กับคำสั่ง move เพื่อเคลื่อนที่ไกลขึ้น hero . moveRight ( 3 ) he…" at bounding box center [393, 109] width 151 height 188
click at [408, 200] on button "วิ่ง" at bounding box center [387, 197] width 170 height 17
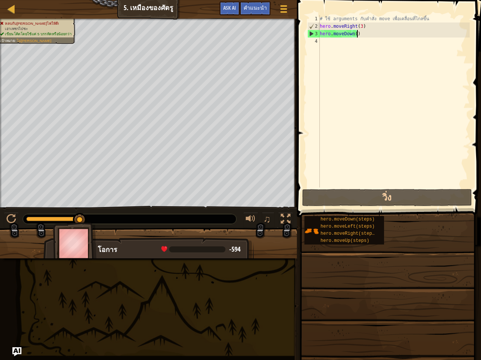
click at [359, 35] on div "# ใช้ arguments กับคำสั่ง move เพื่อเคลื่อนที่ไกลขึ้น hero . moveRight ( 3 ) he…" at bounding box center [393, 109] width 151 height 188
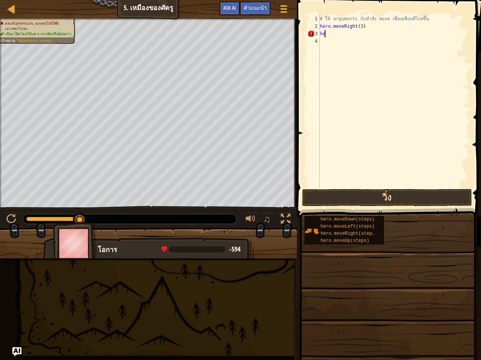
type textarea "h"
click at [382, 193] on button "วิ่ง" at bounding box center [387, 197] width 170 height 17
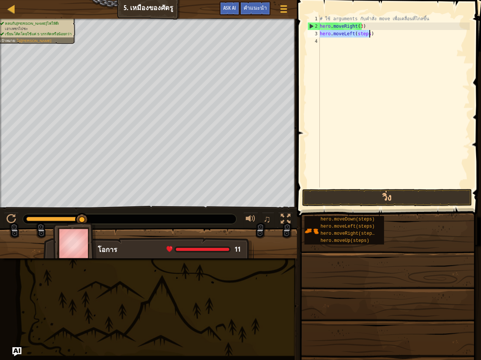
click at [364, 33] on div "# ใช้ arguments กับคำสั่ง move เพื่อเคลื่อนที่ไกลขึ้น hero . moveRight ( 3 ) he…" at bounding box center [393, 101] width 151 height 173
click at [365, 33] on div "# ใช้ arguments กับคำสั่ง move เพื่อเคลื่อนที่ไกลขึ้น hero . moveRight ( 3 ) he…" at bounding box center [393, 109] width 151 height 188
click at [368, 35] on div "# ใช้ arguments กับคำสั่ง move เพื่อเคลื่อนที่ไกลขึ้น hero . moveRight ( 3 ) he…" at bounding box center [393, 109] width 151 height 188
drag, startPoint x: 366, startPoint y: 37, endPoint x: 365, endPoint y: 47, distance: 10.7
click at [366, 39] on div "# ใช้ arguments กับคำสั่ง move เพื่อเคลื่อนที่ไกลขึ้น hero . moveRight ( 3 ) he…" at bounding box center [393, 109] width 151 height 188
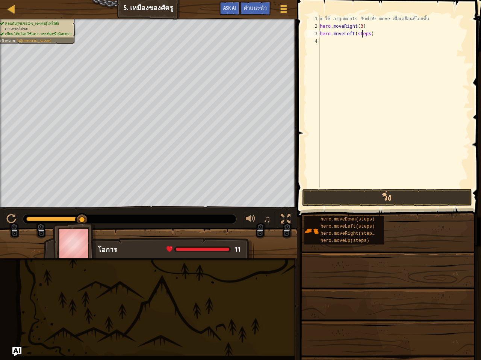
click at [362, 36] on div "# ใช้ arguments กับคำสั่ง move เพื่อเคลื่อนที่ไกลขึ้น hero . moveRight ( 3 ) he…" at bounding box center [393, 109] width 151 height 188
drag, startPoint x: 367, startPoint y: 36, endPoint x: 371, endPoint y: 36, distance: 4.1
click at [368, 36] on div "# ใช้ arguments กับคำสั่ง move เพื่อเคลื่อนที่ไกลขึ้น hero . moveRight ( 3 ) he…" at bounding box center [393, 109] width 151 height 188
click at [366, 35] on div "# ใช้ arguments กับคำสั่ง move เพื่อเคลื่อนที่ไกลขึ้น hero . moveRight ( 3 ) he…" at bounding box center [393, 101] width 151 height 173
click at [379, 199] on button "วิ่ง" at bounding box center [387, 197] width 170 height 17
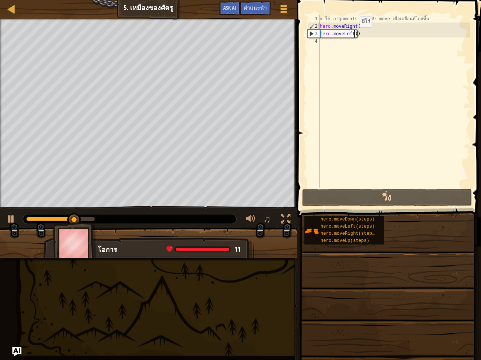
click at [353, 35] on div "# ใช้ arguments กับคำสั่ง move เพื่อเคลื่อนที่ไกลขึ้น hero . moveRight ( 3 ) he…" at bounding box center [393, 109] width 151 height 188
click at [356, 35] on div "# ใช้ arguments กับคำสั่ง move เพื่อเคลื่อนที่ไกลขึ้น hero . moveRight ( 3 ) he…" at bounding box center [393, 109] width 151 height 188
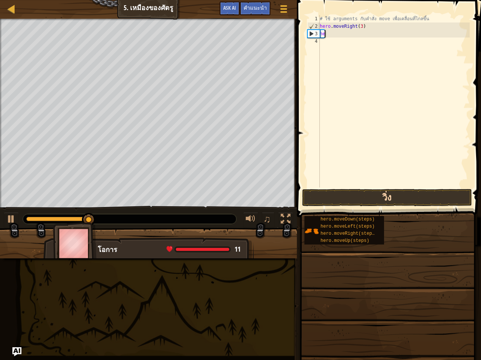
type textarea "h"
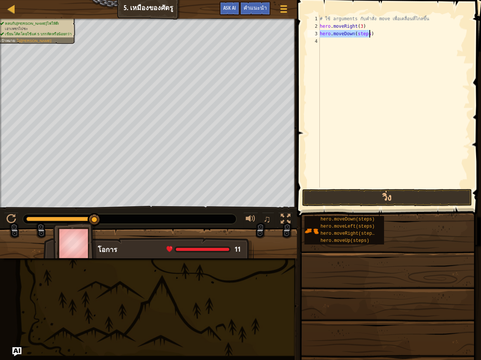
click at [369, 34] on div "# ใช้ arguments กับคำสั่ง move เพื่อเคลื่อนที่ไกลขึ้น hero . moveRight ( 3 ) he…" at bounding box center [393, 101] width 151 height 173
click at [366, 36] on div "# ใช้ arguments กับคำสั่ง move เพื่อเคลื่อนที่ไกลขึ้น hero . moveRight ( 3 ) he…" at bounding box center [393, 109] width 151 height 188
click at [375, 197] on button "วิ่ง" at bounding box center [387, 197] width 170 height 17
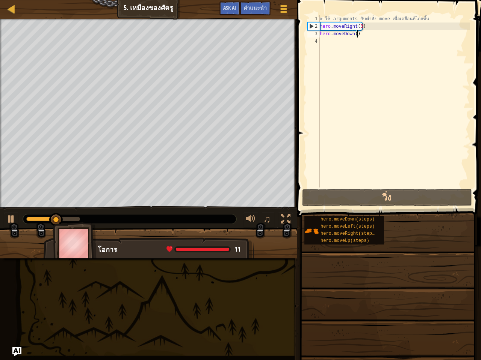
click at [363, 34] on div "# ใช้ arguments กับคำสั่ง move เพื่อเคลื่อนที่ไกลขึ้น hero . moveRight ( 3 ) he…" at bounding box center [393, 109] width 151 height 188
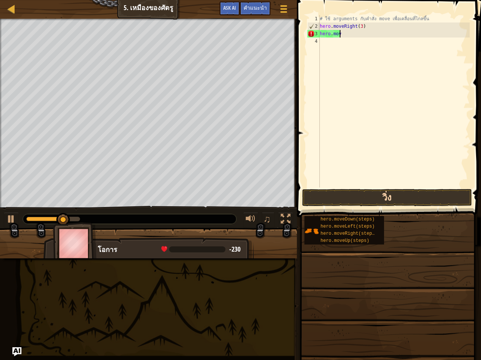
type textarea "h"
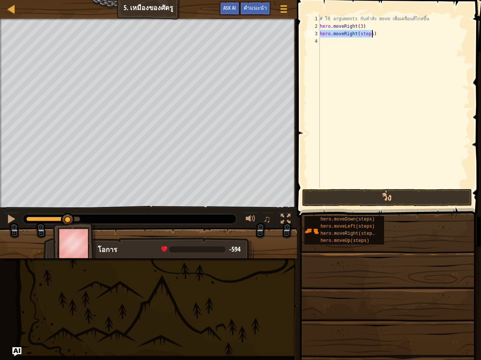
click at [367, 34] on div "# ใช้ arguments กับคำสั่ง move เพื่อเคลื่อนที่ไกลขึ้น hero . moveRight ( 3 ) he…" at bounding box center [393, 101] width 151 height 173
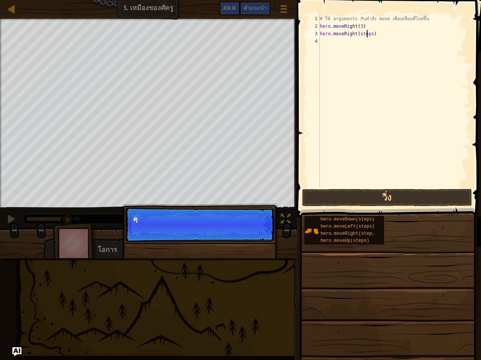
type textarea "hero.moveRight(stes)"
click at [368, 38] on div "# ใช้ arguments กับคำสั่ง move เพื่อเคลื่อนที่ไกลขึ้น hero . moveRight ( 3 ) he…" at bounding box center [393, 109] width 151 height 188
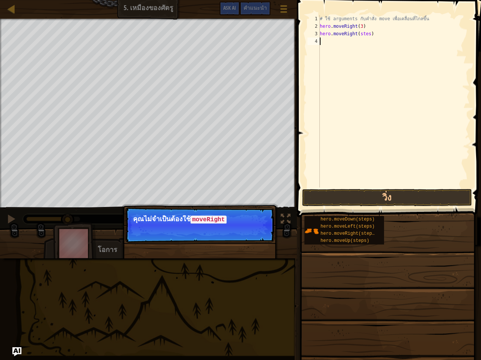
click at [365, 36] on div "# ใช้ arguments กับคำสั่ง move เพื่อเคลื่อนที่ไกลขึ้น hero . moveRight ( 3 ) he…" at bounding box center [393, 109] width 151 height 188
type textarea "hero.moveRight(stes)"
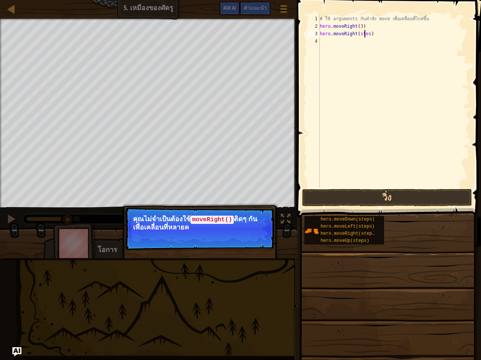
click at [366, 38] on div "# ใช้ arguments กับคำสั่ง move เพื่อเคลื่อนที่ไกลขึ้น hero . moveRight ( 3 ) he…" at bounding box center [393, 109] width 151 height 188
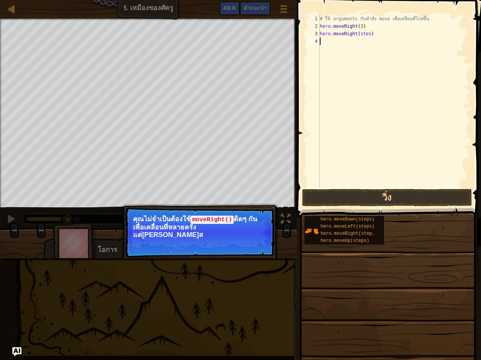
click at [366, 37] on div "# ใช้ arguments กับคำสั่ง move เพื่อเคลื่อนที่ไกลขึ้น hero . moveRight ( 3 ) he…" at bounding box center [393, 109] width 151 height 188
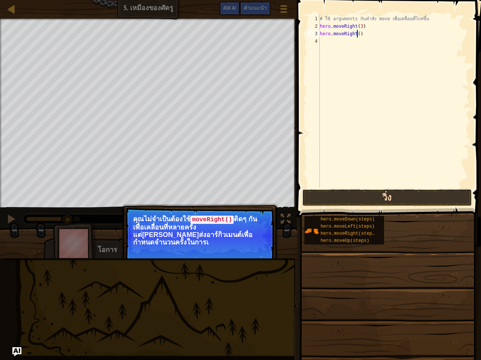
click at [379, 197] on button "วิ่ง" at bounding box center [387, 197] width 170 height 17
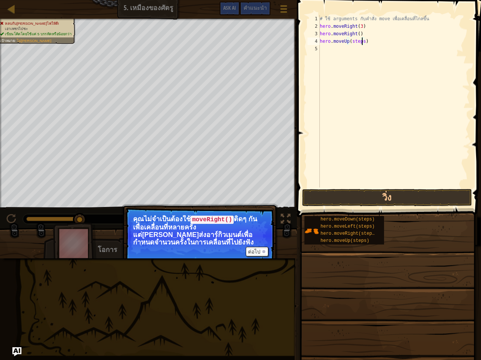
click at [362, 41] on div "# ใช้ arguments กับคำสั่ง move เพื่อเคลื่อนที่ไกลขึ้น hero . moveRight ( 3 ) he…" at bounding box center [393, 109] width 151 height 188
click at [358, 33] on div "# ใช้ arguments กับคำสั่ง move เพื่อเคลื่อนที่ไกลขึ้น hero . moveRight ( 3 ) he…" at bounding box center [393, 109] width 151 height 188
click at [359, 36] on div "# ใช้ arguments กับคำสั่ง move เพื่อเคลื่อนที่ไกลขึ้น hero . moveRight ( 3 ) he…" at bounding box center [393, 109] width 151 height 188
type textarea "h"
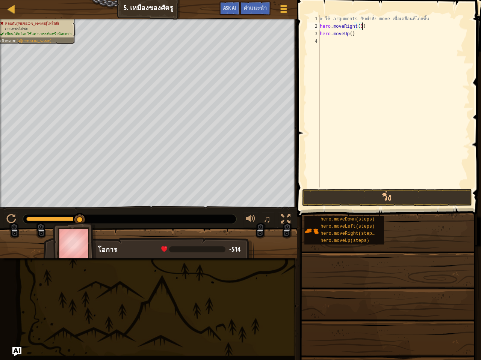
click at [357, 35] on div "# ใช้ arguments กับคำสั่ง move เพื่อเคลื่อนที่ไกลขึ้น hero . moveRight ( 3 ) he…" at bounding box center [393, 109] width 151 height 188
click at [402, 199] on button "วิ่ง" at bounding box center [387, 197] width 170 height 17
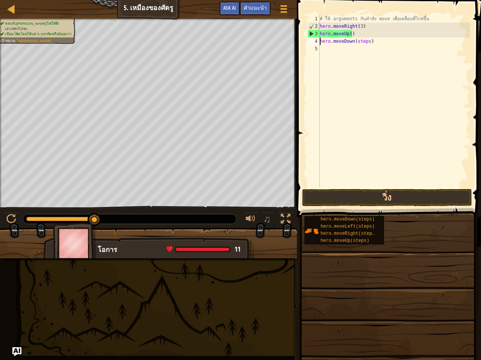
click at [368, 43] on div "# ใช้ arguments กับคำสั่ง move เพื่อเคลื่อนที่ไกลขึ้น hero . moveRight ( 3 ) he…" at bounding box center [393, 109] width 151 height 188
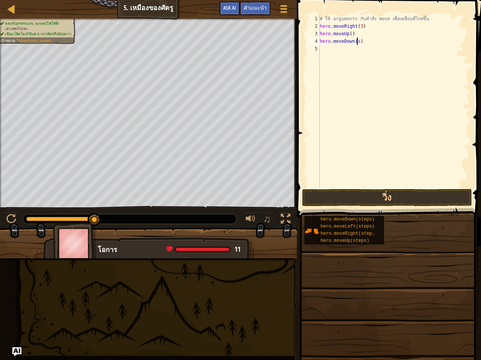
type textarea "hero.moveDown()"
click at [368, 189] on button "วิ่ง" at bounding box center [387, 197] width 170 height 17
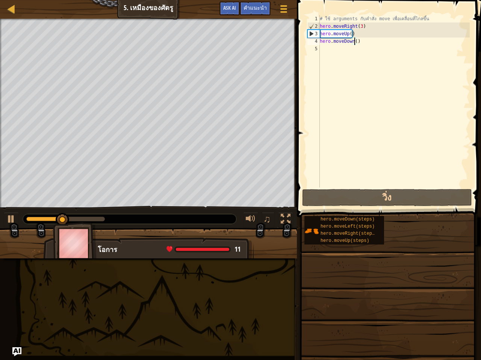
click at [361, 47] on div "# ใช้ arguments กับคำสั่ง move เพื่อเคลื่อนที่ไกลขึ้น hero . moveRight ( 3 ) he…" at bounding box center [393, 109] width 151 height 188
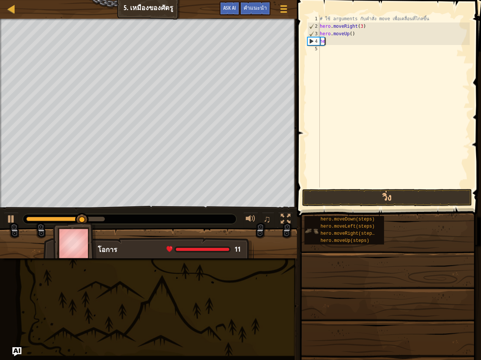
type textarea "h"
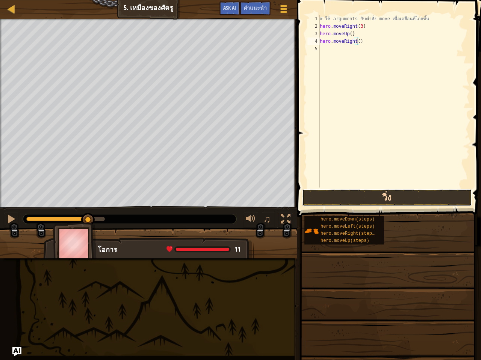
click at [390, 204] on button "วิ่ง" at bounding box center [387, 197] width 170 height 17
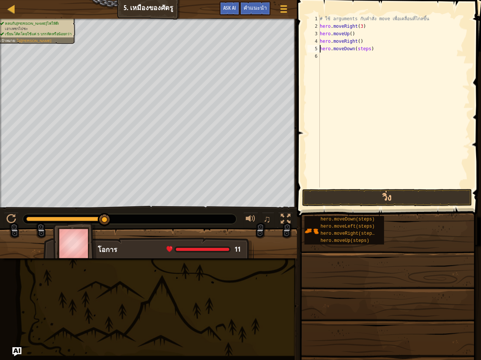
drag, startPoint x: 365, startPoint y: 48, endPoint x: 366, endPoint y: 52, distance: 4.2
click at [365, 50] on div "# ใช้ arguments กับคำสั่ง move เพื่อเคลื่อนที่ไกลขึ้น hero . moveRight ( 3 ) he…" at bounding box center [393, 109] width 151 height 188
click at [366, 52] on div "# ใช้ arguments กับคำสั่ง move เพื่อเคลื่อนที่ไกลขึ้น hero . moveRight ( 3 ) he…" at bounding box center [393, 109] width 151 height 188
click at [390, 208] on span at bounding box center [387, 319] width 179 height 222
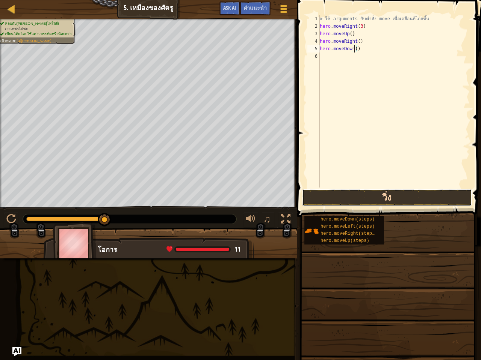
click at [387, 198] on button "วิ่ง" at bounding box center [387, 197] width 170 height 17
click at [368, 59] on div "# ใช้ arguments กับคำสั่ง move เพื่อเคลื่อนที่ไกลขึ้น hero . moveRight ( 3 ) he…" at bounding box center [393, 109] width 151 height 188
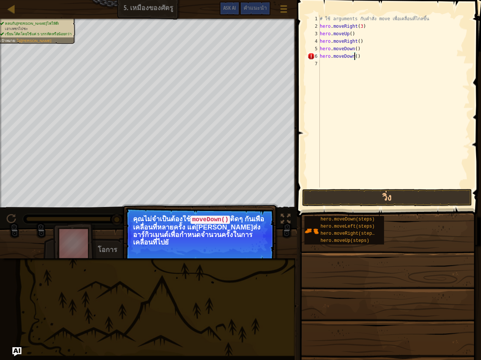
scroll to position [3, 3]
click at [381, 193] on button "วิ่ง" at bounding box center [387, 197] width 170 height 17
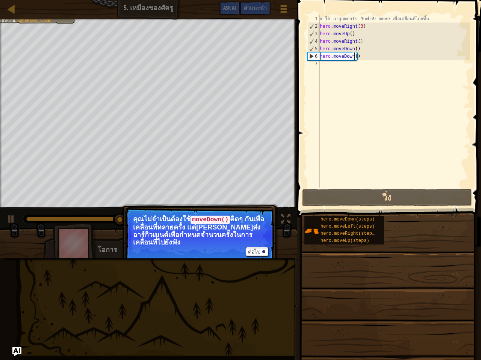
scroll to position [3, 3]
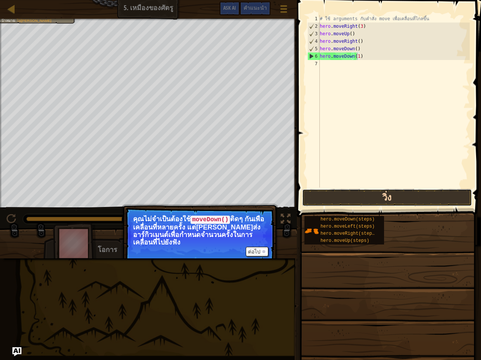
click at [372, 196] on button "วิ่ง" at bounding box center [387, 197] width 170 height 17
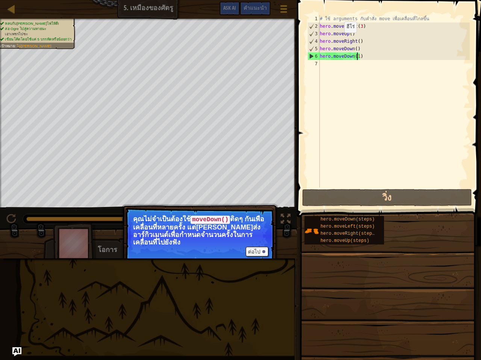
scroll to position [3, 3]
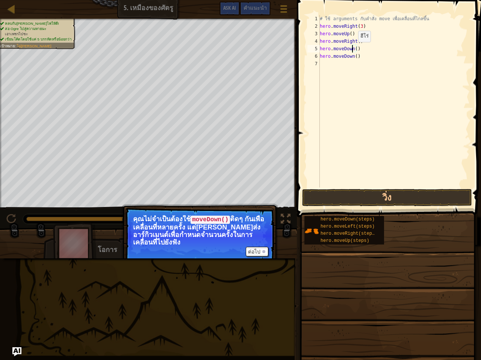
click at [354, 50] on div "# ใช้ arguments กับคำสั่ง move เพื่อเคลื่อนที่ไกลขึ้น hero . moveRight ( 3 ) he…" at bounding box center [393, 109] width 151 height 188
click at [364, 60] on div "# ใช้ arguments กับคำสั่ง move เพื่อเคลื่อนที่ไกลขึ้น hero . moveRight ( 3 ) he…" at bounding box center [393, 109] width 151 height 188
type textarea "h"
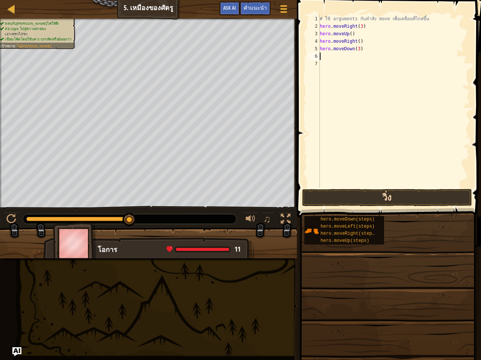
click at [379, 192] on button "วิ่ง" at bounding box center [387, 197] width 170 height 17
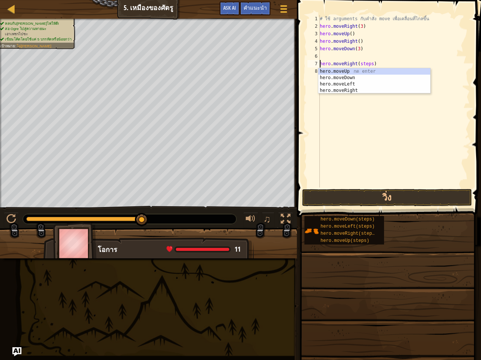
click at [369, 65] on div "# ใช้ arguments กับคำสั่ง move เพื่อเคลื่อนที่ไกลขึ้น hero . moveRight ( 3 ) he…" at bounding box center [393, 109] width 151 height 188
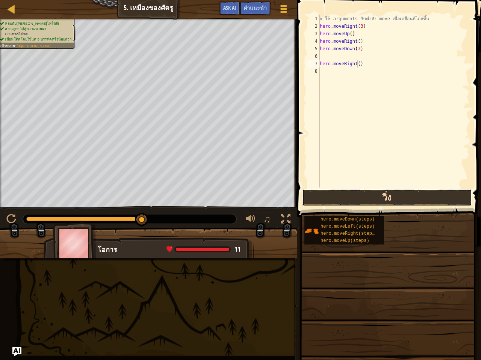
click at [396, 201] on button "วิ่ง" at bounding box center [387, 197] width 170 height 17
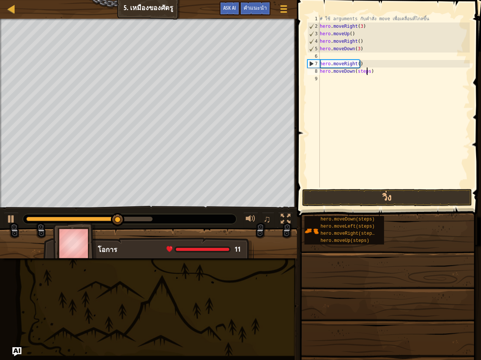
drag, startPoint x: 366, startPoint y: 73, endPoint x: 368, endPoint y: 77, distance: 4.4
click at [366, 73] on div "# ใช้ arguments กับคำสั่ง move เพื่อเคลื่อนที่ไกลขึ้น hero . moveRight ( 3 ) he…" at bounding box center [393, 109] width 151 height 188
click at [369, 202] on button "วิ่ง" at bounding box center [387, 197] width 170 height 17
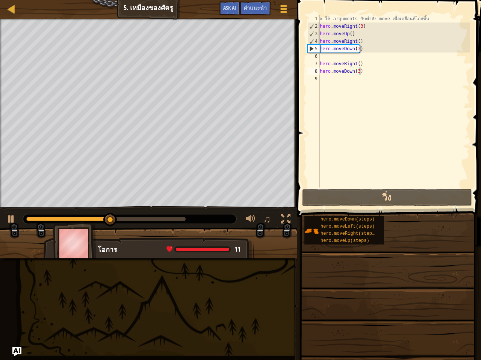
click at [360, 71] on div "# ใช้ arguments กับคำสั่ง move เพื่อเคลื่อนที่ไกลขึ้น hero . moveRight ( 3 ) he…" at bounding box center [393, 109] width 151 height 188
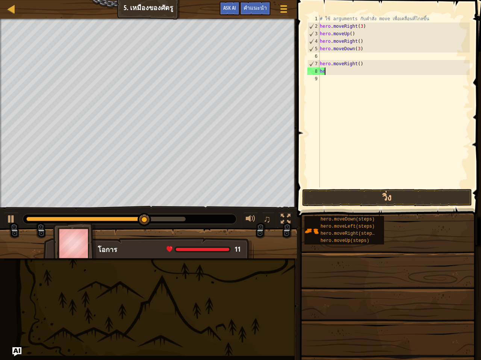
scroll to position [3, 0]
type textarea "h"
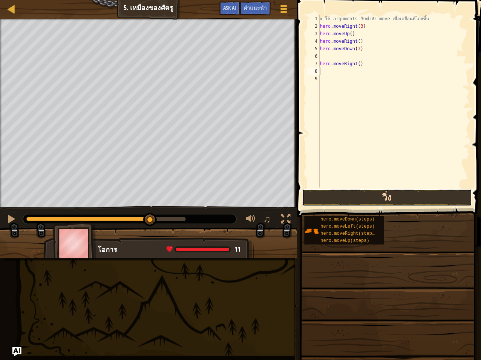
click at [413, 197] on button "วิ่ง" at bounding box center [387, 197] width 170 height 17
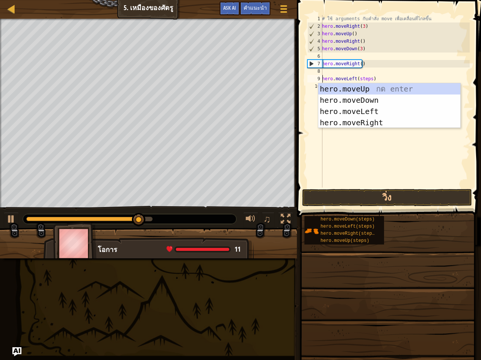
click at [368, 78] on div "# ใช้ arguments กับคำสั่ง move เพื่อเคลื่อนที่ไกลขึ้น hero . moveRight ( 3 ) he…" at bounding box center [394, 109] width 149 height 188
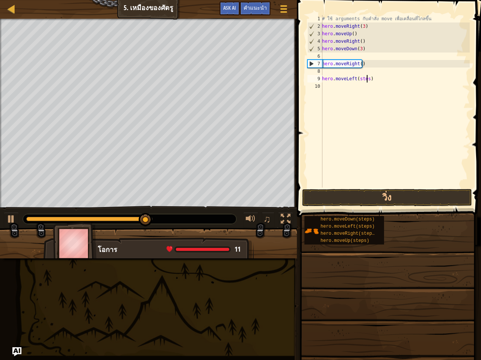
click at [366, 78] on div "# ใช้ arguments กับคำสั่ง move เพื่อเคลื่อนที่ไกลขึ้น hero . moveRight ( 3 ) he…" at bounding box center [394, 109] width 149 height 188
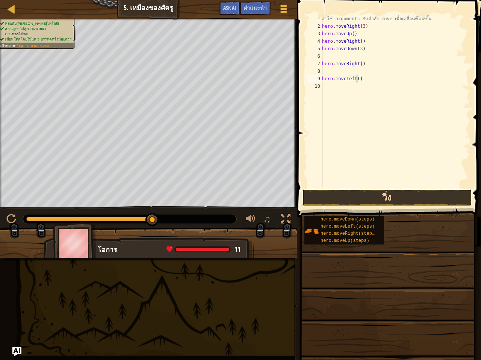
click at [392, 194] on button "วิ่ง" at bounding box center [387, 197] width 170 height 17
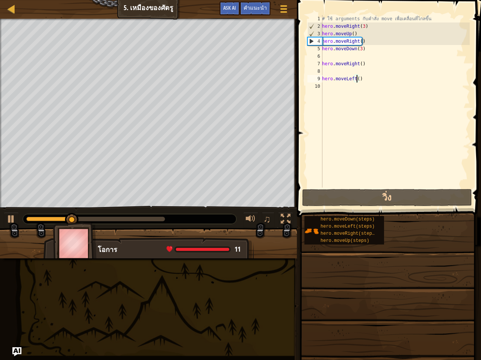
click at [363, 81] on div "# ใช้ arguments กับคำสั่ง move เพื่อเคลื่อนที่ไกลขึ้น hero . moveRight ( 3 ) he…" at bounding box center [394, 109] width 149 height 188
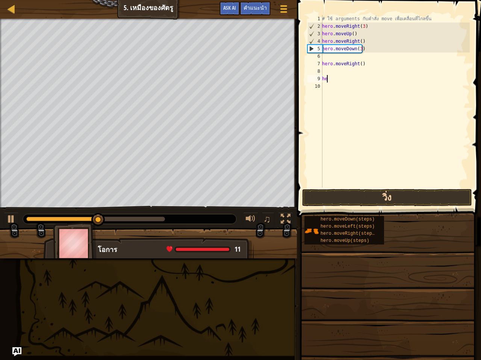
type textarea "h"
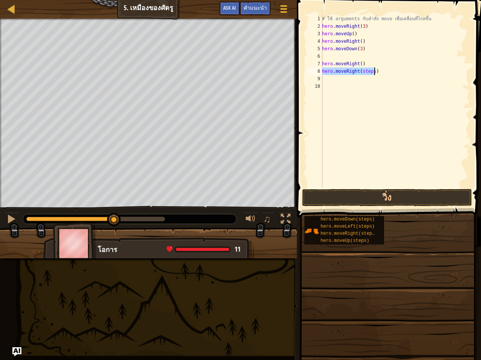
click at [371, 74] on div "# ใช้ arguments กับคำสั่ง move เพื่อเคลื่อนที่ไกลขึ้น hero . moveRight ( 3 ) he…" at bounding box center [394, 101] width 149 height 173
type textarea "hero.moveRight()"
click at [383, 197] on button "วิ่ง" at bounding box center [387, 197] width 170 height 17
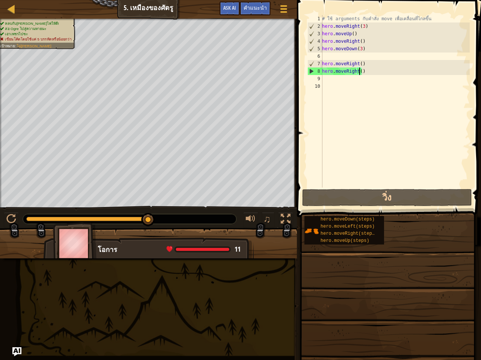
click at [342, 82] on div "# ใช้ arguments กับคำสั่ง move เพื่อเคลื่อนที่ไกลขึ้น hero . moveRight ( 3 ) he…" at bounding box center [394, 109] width 149 height 188
click at [358, 72] on div "# ใช้ arguments กับคำสั่ง move เพื่อเคลื่อนที่ไกลขึ้น hero . moveRight ( 3 ) he…" at bounding box center [394, 109] width 149 height 188
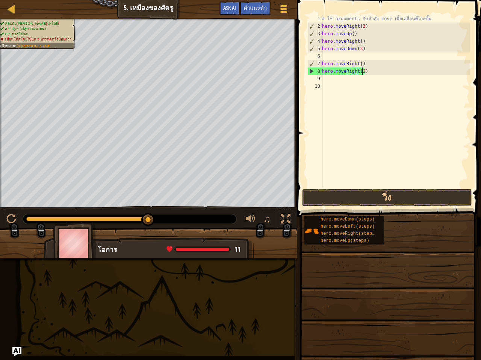
scroll to position [3, 3]
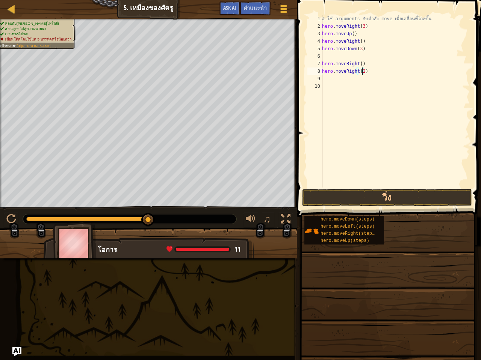
click at [387, 206] on span at bounding box center [389, 98] width 190 height 240
drag, startPoint x: 389, startPoint y: 204, endPoint x: 393, endPoint y: 201, distance: 5.1
click at [389, 204] on button "วิ่ง" at bounding box center [387, 197] width 170 height 17
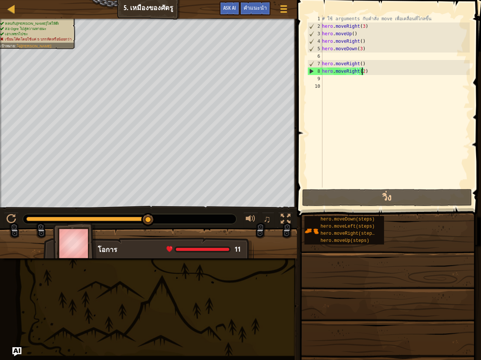
drag, startPoint x: 144, startPoint y: 218, endPoint x: 189, endPoint y: 219, distance: 45.4
click at [189, 219] on div at bounding box center [129, 219] width 213 height 10
drag, startPoint x: 361, startPoint y: 63, endPoint x: 323, endPoint y: 66, distance: 38.8
click at [323, 66] on div "# ใช้ arguments กับคำสั่ง move เพื่อเคลื่อนที่ไกลขึ้น hero . moveRight ( 3 ) he…" at bounding box center [394, 109] width 149 height 188
type textarea "hero.moveRight()"
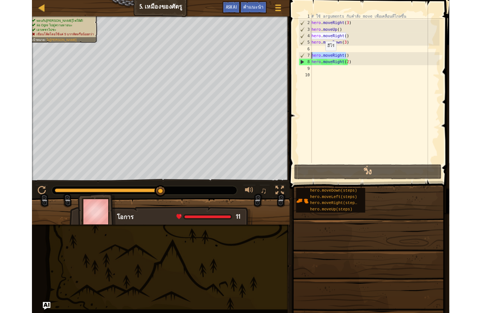
scroll to position [3, 0]
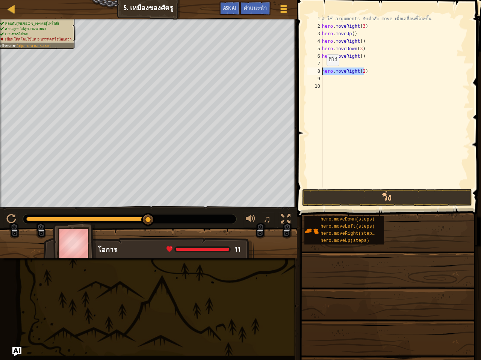
drag, startPoint x: 365, startPoint y: 73, endPoint x: 318, endPoint y: 75, distance: 47.0
click at [318, 75] on div "hero.moveRight() 1 2 3 4 5 6 7 8 9 10 # ใช้ arguments กับคำสั่ง move เพื่อเคลื่…" at bounding box center [388, 101] width 164 height 173
type textarea "hero.moveRight(2)"
click at [377, 193] on button "วิ่ง" at bounding box center [387, 197] width 170 height 17
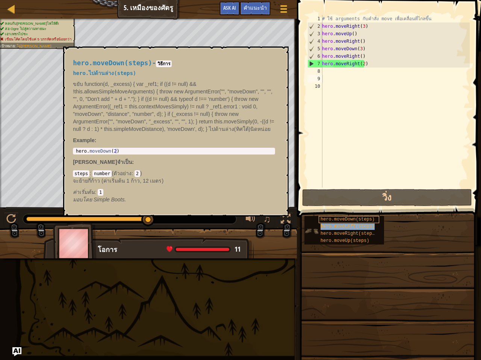
type textarea "hero.moveLeft(steps)"
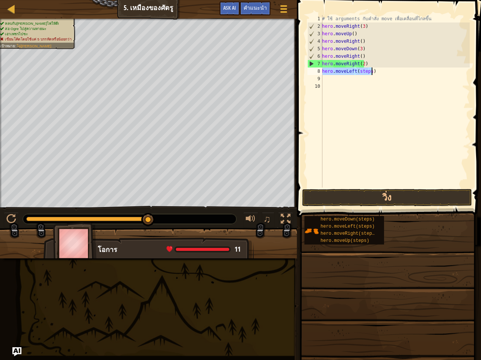
click at [368, 69] on div "# ใช้ arguments กับคำสั่ง move เพื่อเคลื่อนที่ไกลขึ้น hero . moveRight ( 3 ) he…" at bounding box center [394, 101] width 149 height 173
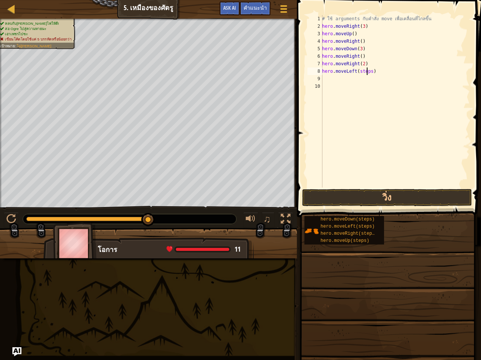
click at [370, 73] on div "# ใช้ arguments กับคำสั่ง move เพื่อเคลื่อนที่ไกลขึ้น hero . moveRight ( 3 ) he…" at bounding box center [394, 109] width 149 height 188
click at [368, 75] on div "# ใช้ arguments กับคำสั่ง move เพื่อเคลื่อนที่ไกลขึ้น hero . moveRight ( 3 ) he…" at bounding box center [394, 109] width 149 height 188
click at [369, 76] on div "# ใช้ arguments กับคำสั่ง move เพื่อเคลื่อนที่ไกลขึ้น hero . moveRight ( 3 ) he…" at bounding box center [394, 109] width 149 height 188
click at [369, 73] on div "# ใช้ arguments กับคำสั่ง move เพื่อเคลื่อนที่ไกลขึ้น hero . moveRight ( 3 ) he…" at bounding box center [394, 109] width 149 height 188
click at [399, 197] on button "วิ่ง" at bounding box center [387, 197] width 170 height 17
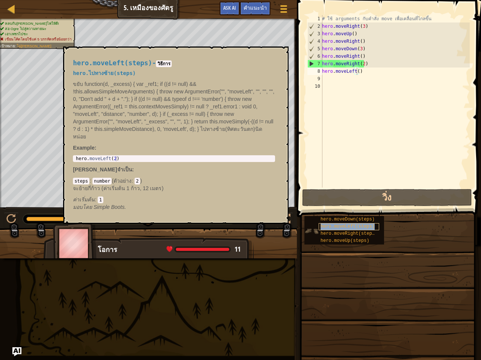
click at [356, 226] on span "hero.moveLeft(steps)" at bounding box center [347, 226] width 54 height 5
drag, startPoint x: 356, startPoint y: 226, endPoint x: 351, endPoint y: 81, distance: 145.7
click at [351, 81] on div "คำแนะนำ วิดีโอ hero.moveLeft() 1 2 3 4 5 6 7 8 9 10 # ใช้ arguments กับคำสั่ง m…" at bounding box center [387, 178] width 186 height 357
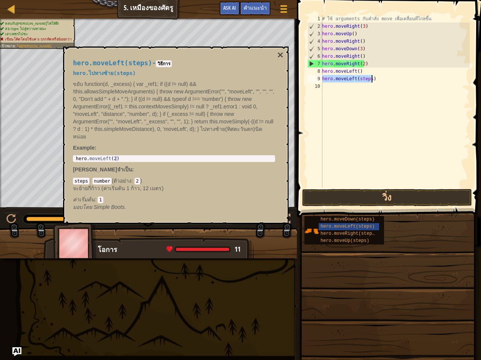
click at [367, 77] on div "# ใช้ arguments กับคำสั่ง move เพื่อเคลื่อนที่ไกลขึ้น hero . moveRight ( 3 ) he…" at bounding box center [394, 101] width 149 height 173
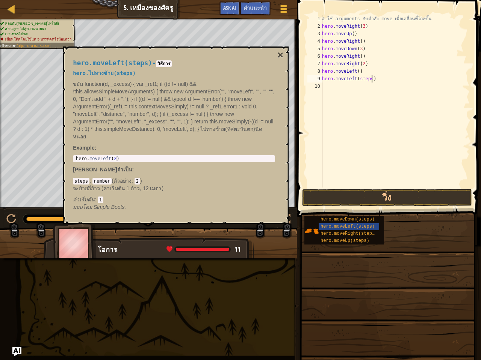
click at [371, 79] on div "# ใช้ arguments กับคำสั่ง move เพื่อเคลื่อนที่ไกลขึ้น hero . moveRight ( 3 ) he…" at bounding box center [394, 109] width 149 height 188
click at [370, 79] on div "# ใช้ arguments กับคำสั่ง move เพื่อเคลื่อนที่ไกลขึ้น hero . moveRight ( 3 ) he…" at bounding box center [394, 109] width 149 height 188
click at [390, 198] on button "วิ่ง" at bounding box center [387, 197] width 170 height 17
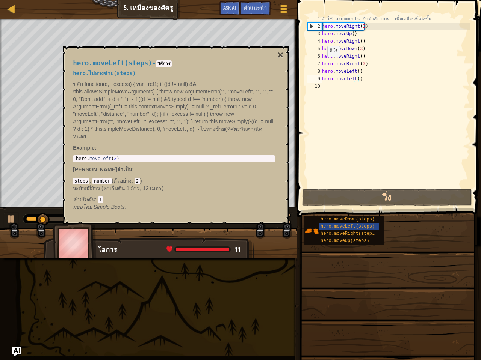
click at [283, 53] on div "hero.moveLeft(steps) - วิธีการ hero.ไปทางซ้าย(steps) ขยับ function(d, _excess) …" at bounding box center [175, 136] width 225 height 178
click at [280, 54] on button "×" at bounding box center [280, 55] width 6 height 11
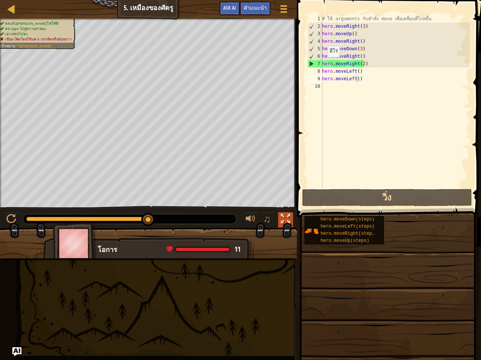
click at [286, 215] on div at bounding box center [285, 219] width 10 height 10
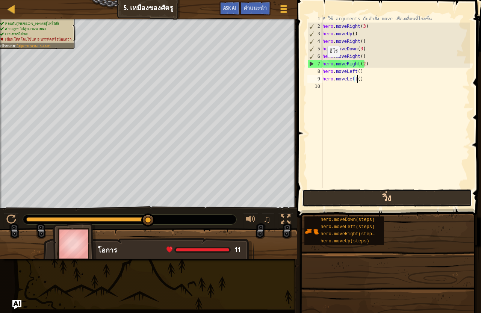
click at [331, 193] on button "วิ่ง" at bounding box center [387, 197] width 170 height 17
click at [363, 200] on button "วิ่ง" at bounding box center [387, 197] width 170 height 17
click at [331, 193] on button "วิ่ง" at bounding box center [387, 197] width 170 height 17
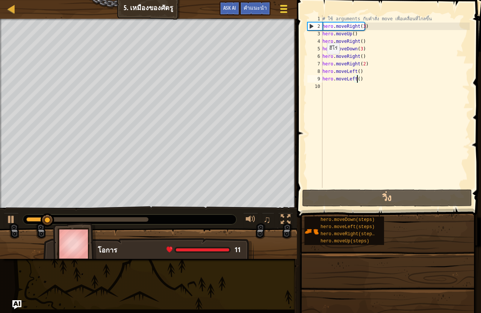
click at [284, 8] on span at bounding box center [283, 9] width 7 height 2
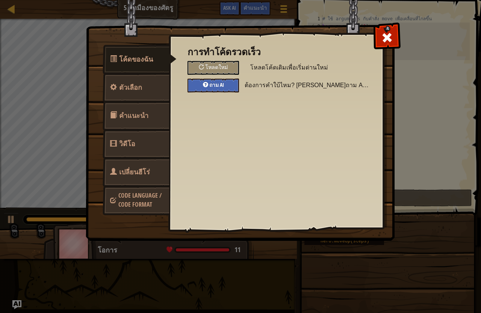
click at [219, 83] on span "ถาม AI" at bounding box center [216, 84] width 15 height 7
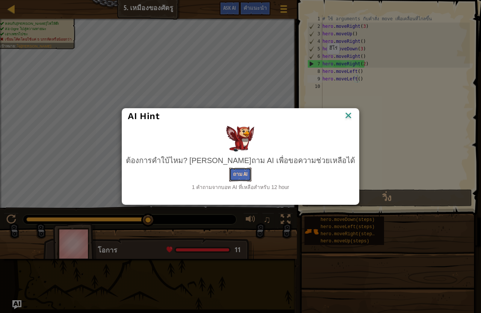
click at [244, 181] on button "ถาม AI" at bounding box center [240, 174] width 22 height 14
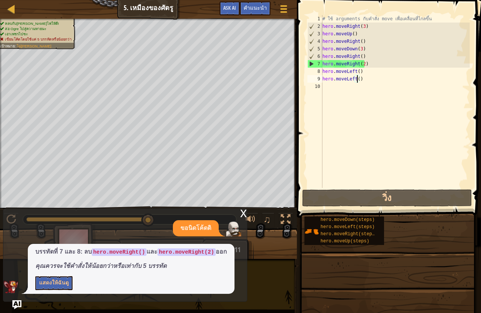
click at [369, 65] on div "# ใช้ arguments กับคำสั่ง move เพื่อเคลื่อนที่ไกลขึ้น hero . moveRight ( 3 ) he…" at bounding box center [395, 109] width 149 height 188
click at [367, 54] on div "# ใช้ arguments กับคำสั่ง move เพื่อเคลื่อนที่ไกลขึ้น hero . moveRight ( 3 ) he…" at bounding box center [395, 109] width 149 height 188
click at [361, 81] on div "# ใช้ arguments กับคำสั่ง move เพื่อเคลื่อนที่ไกลขึ้น hero . moveRight ( 3 ) he…" at bounding box center [395, 109] width 149 height 188
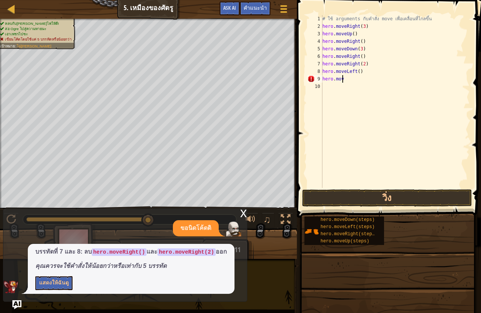
type textarea "h"
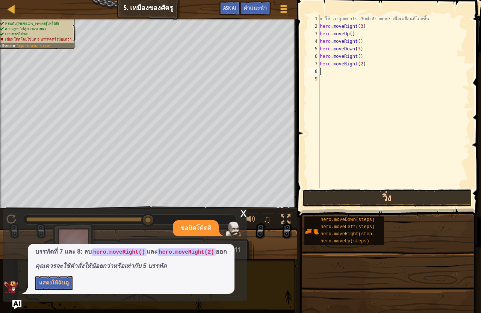
click at [368, 196] on button "วิ่ง" at bounding box center [387, 197] width 170 height 17
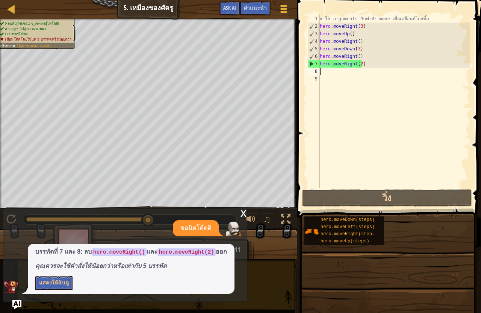
click at [362, 66] on div "# ใช้ arguments กับคำสั่ง move เพื่อเคลื่อนที่ไกลขึ้น hero . moveRight ( 3 ) he…" at bounding box center [393, 109] width 151 height 188
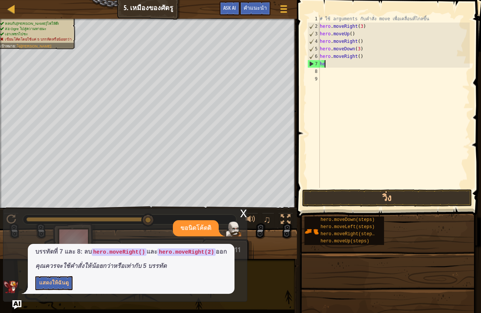
type textarea "h"
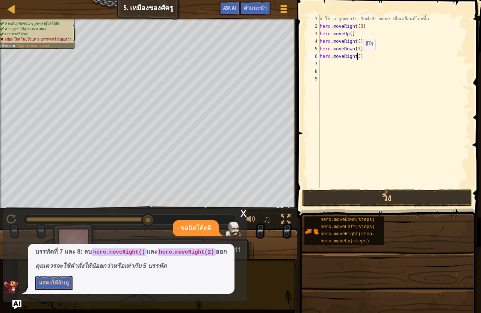
click at [356, 57] on div "# ใช้ arguments กับคำสั่ง move เพื่อเคลื่อนที่ไกลขึ้น hero . moveRight ( 3 ) he…" at bounding box center [393, 109] width 151 height 188
type textarea "hero.moveRight(3)"
click at [386, 203] on button "วิ่ง" at bounding box center [387, 197] width 170 height 17
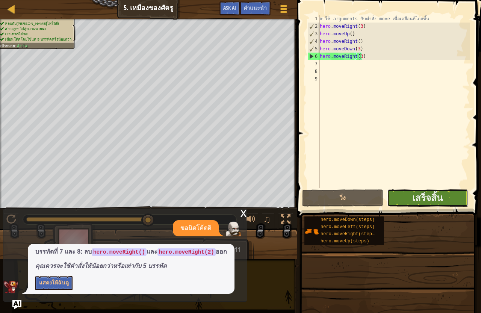
click at [404, 192] on button "เสร็จสิ้น" at bounding box center [427, 197] width 81 height 17
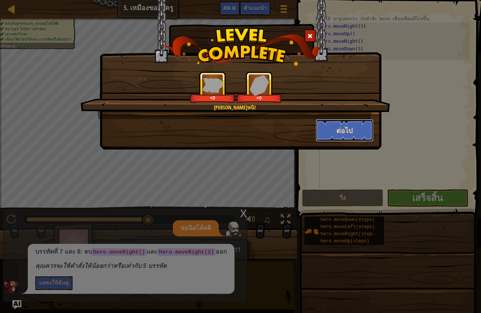
click at [328, 127] on button "ต่อไป" at bounding box center [344, 130] width 58 height 23
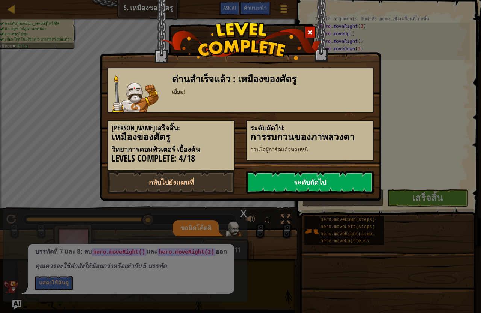
click at [309, 180] on link "ระดับถัดไป" at bounding box center [309, 182] width 127 height 23
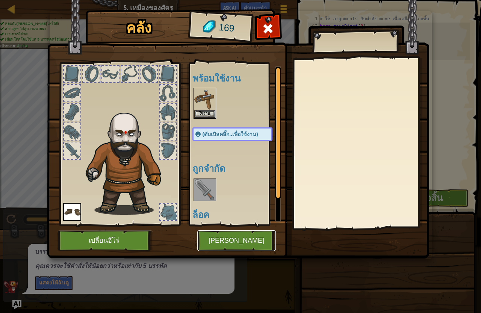
click at [243, 244] on button "[PERSON_NAME]" at bounding box center [236, 240] width 78 height 21
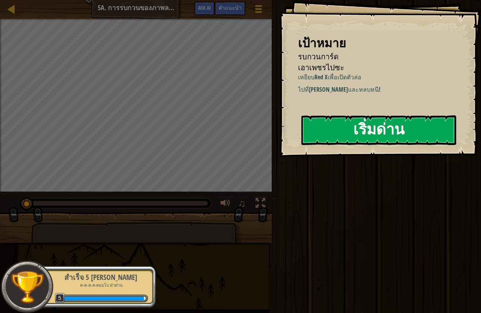
click at [436, 135] on button "เริ่มด่าน" at bounding box center [378, 130] width 155 height 30
